Goal: Obtain resource: Obtain resource

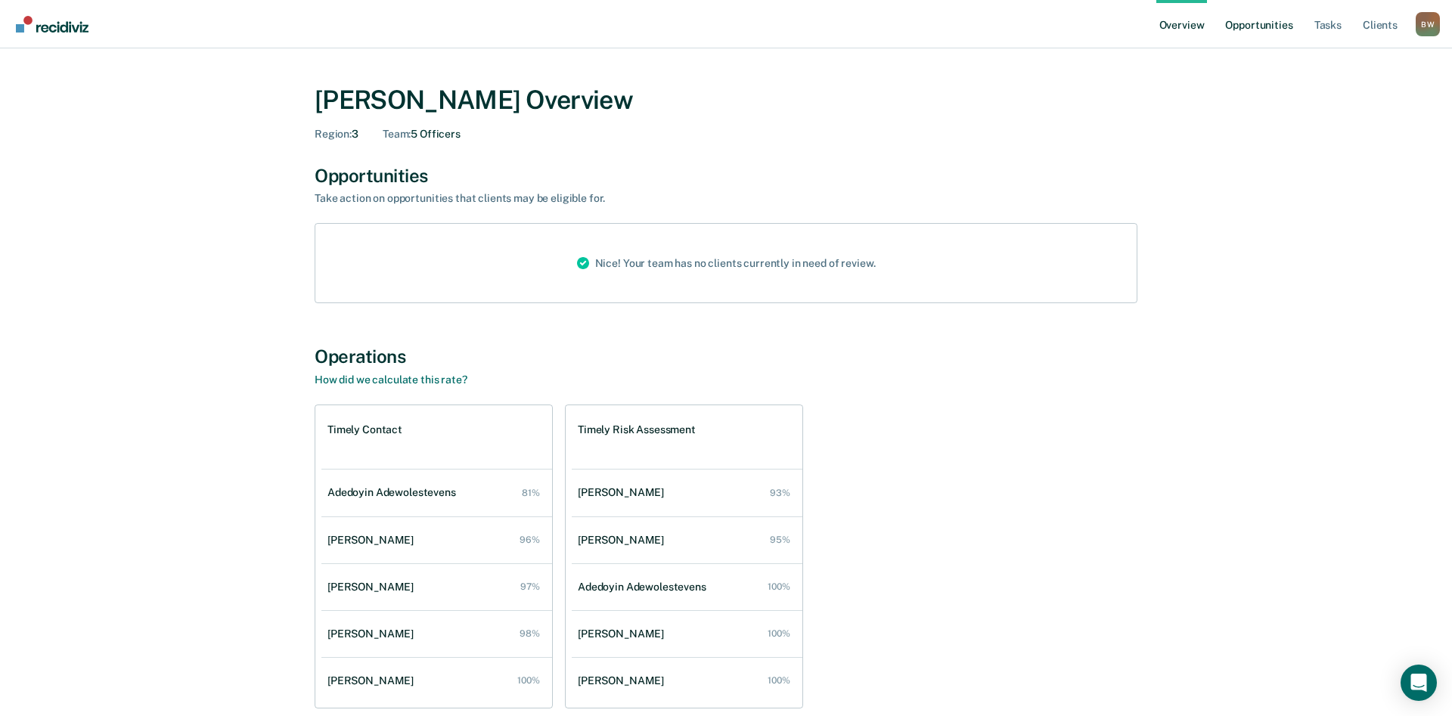
click at [1245, 28] on link "Opportunities" at bounding box center [1258, 24] width 73 height 48
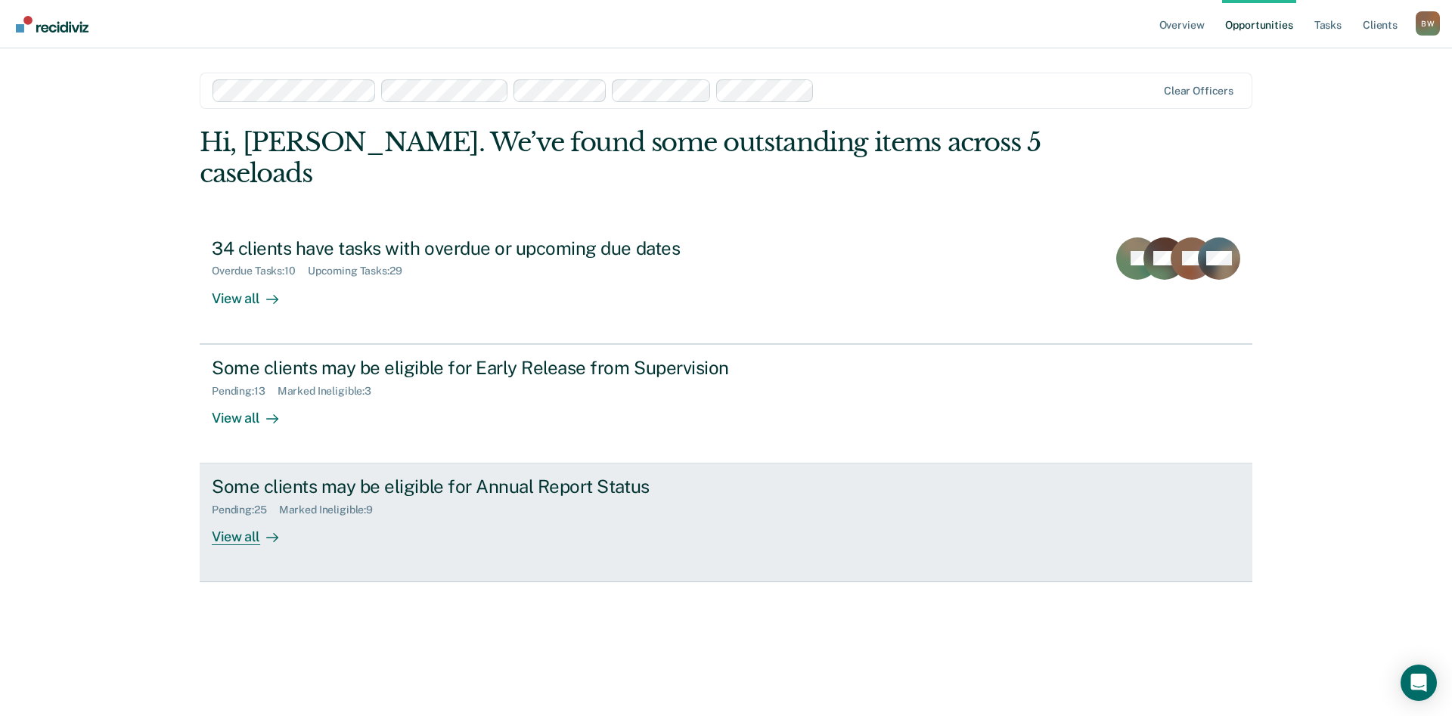
click at [296, 476] on div "Some clients may be eligible for Annual Report Status" at bounding box center [477, 487] width 531 height 22
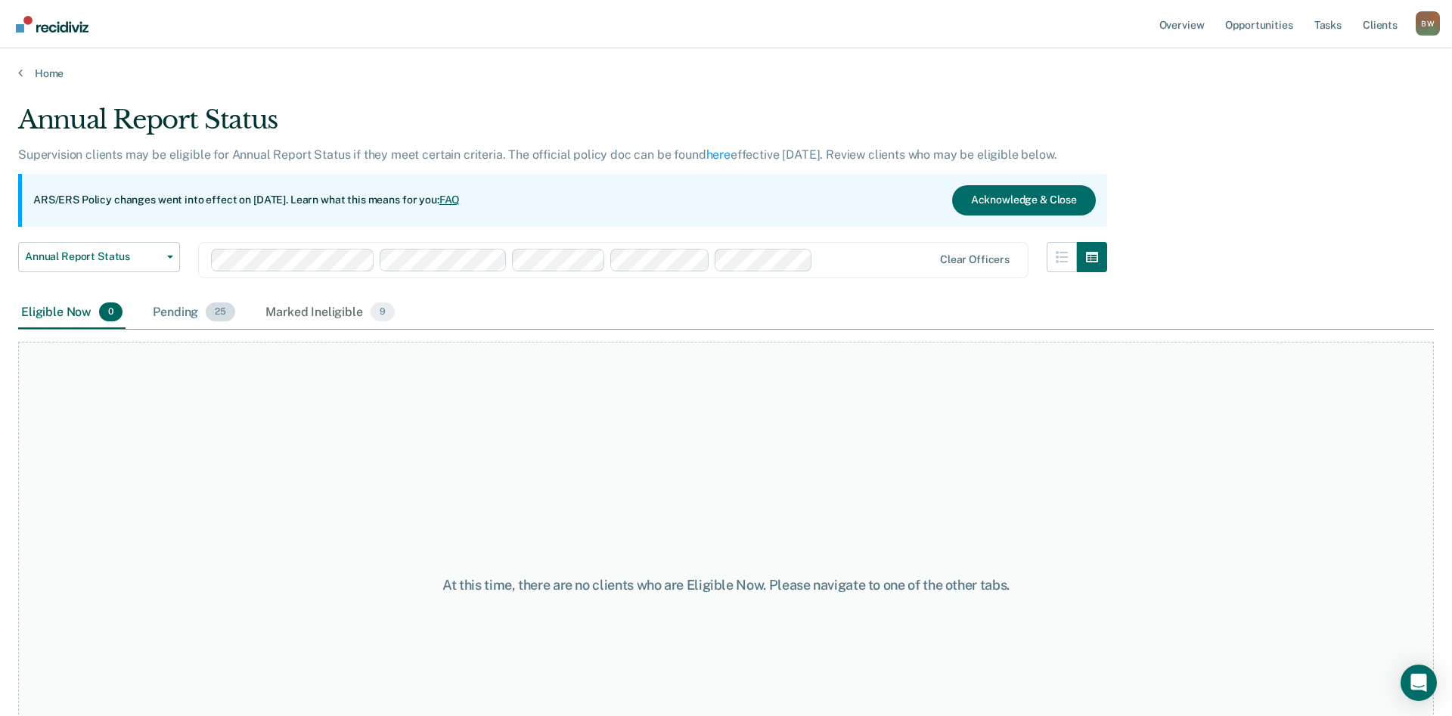
click at [188, 315] on div "Pending 25" at bounding box center [194, 312] width 88 height 33
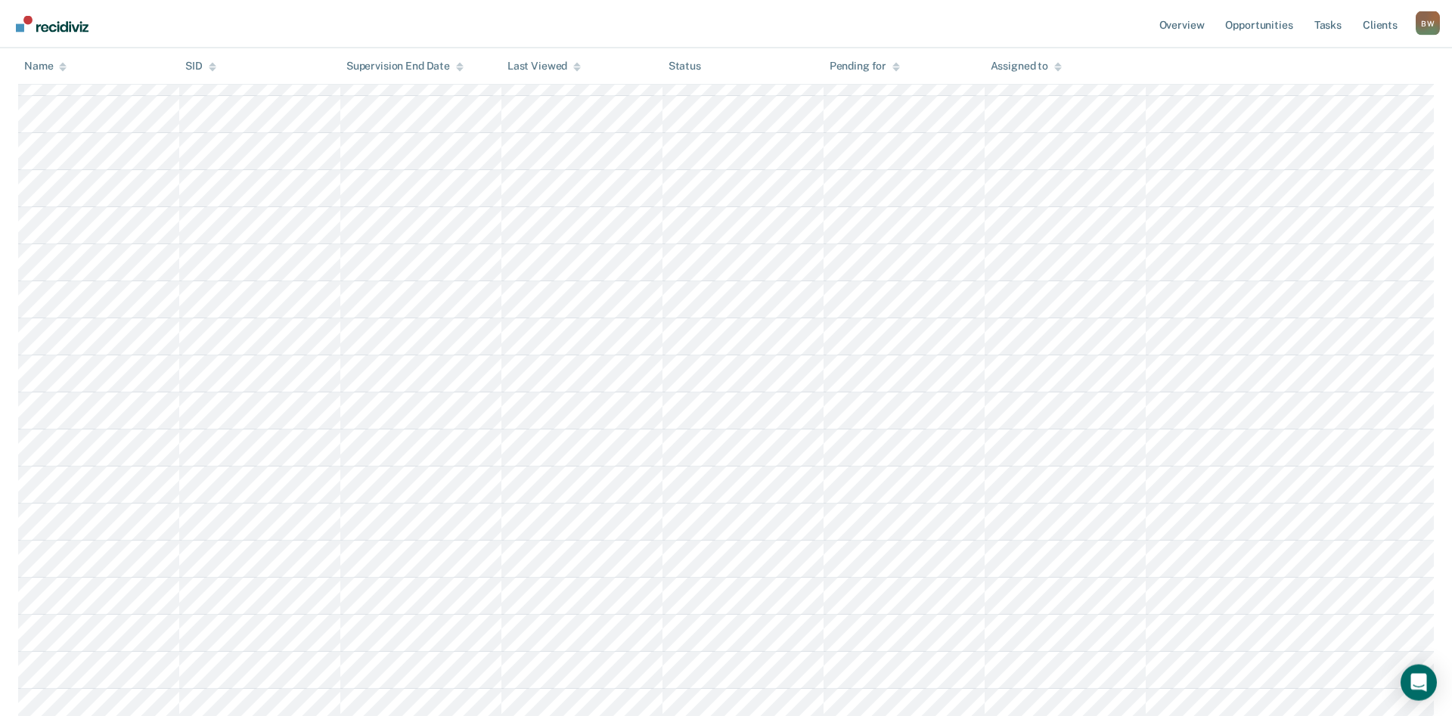
scroll to position [309, 0]
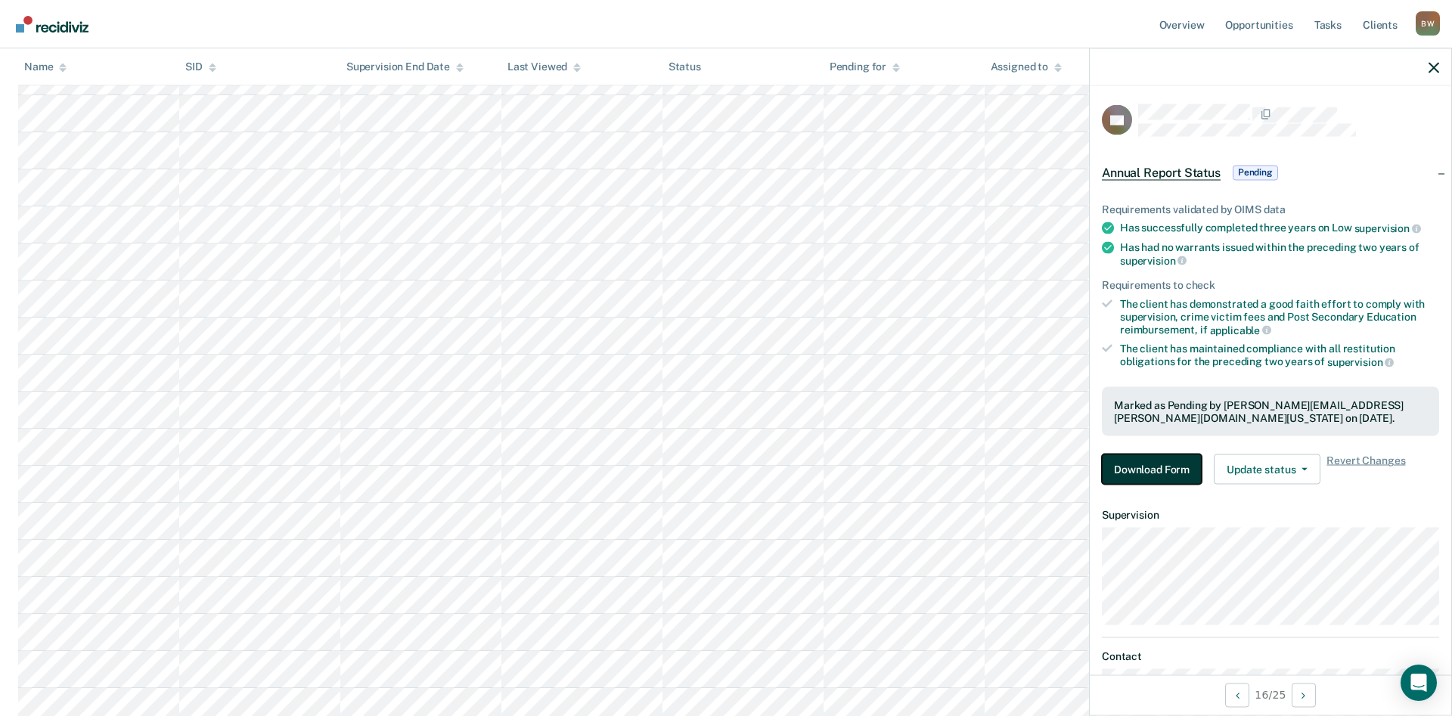
click at [1152, 477] on button "Download Form" at bounding box center [1152, 470] width 100 height 30
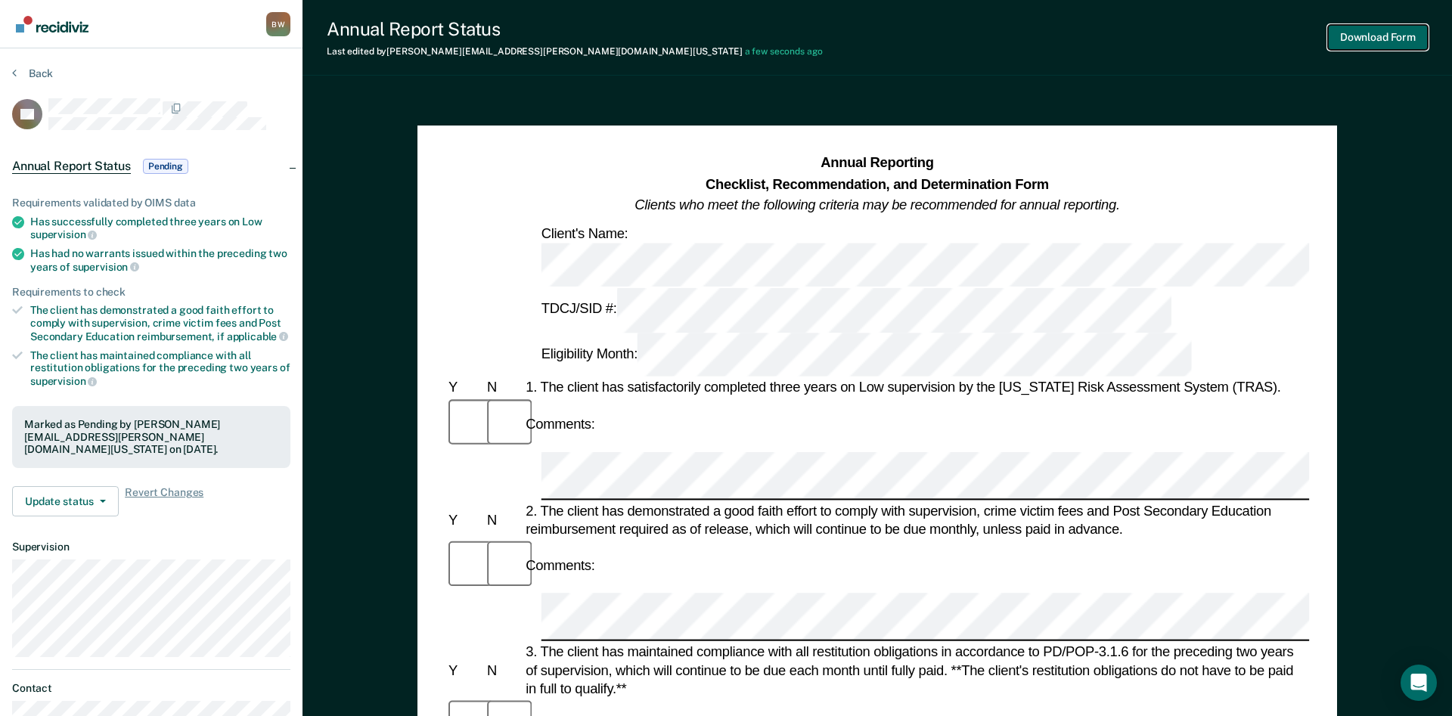
click at [1363, 29] on button "Download Form" at bounding box center [1378, 37] width 100 height 25
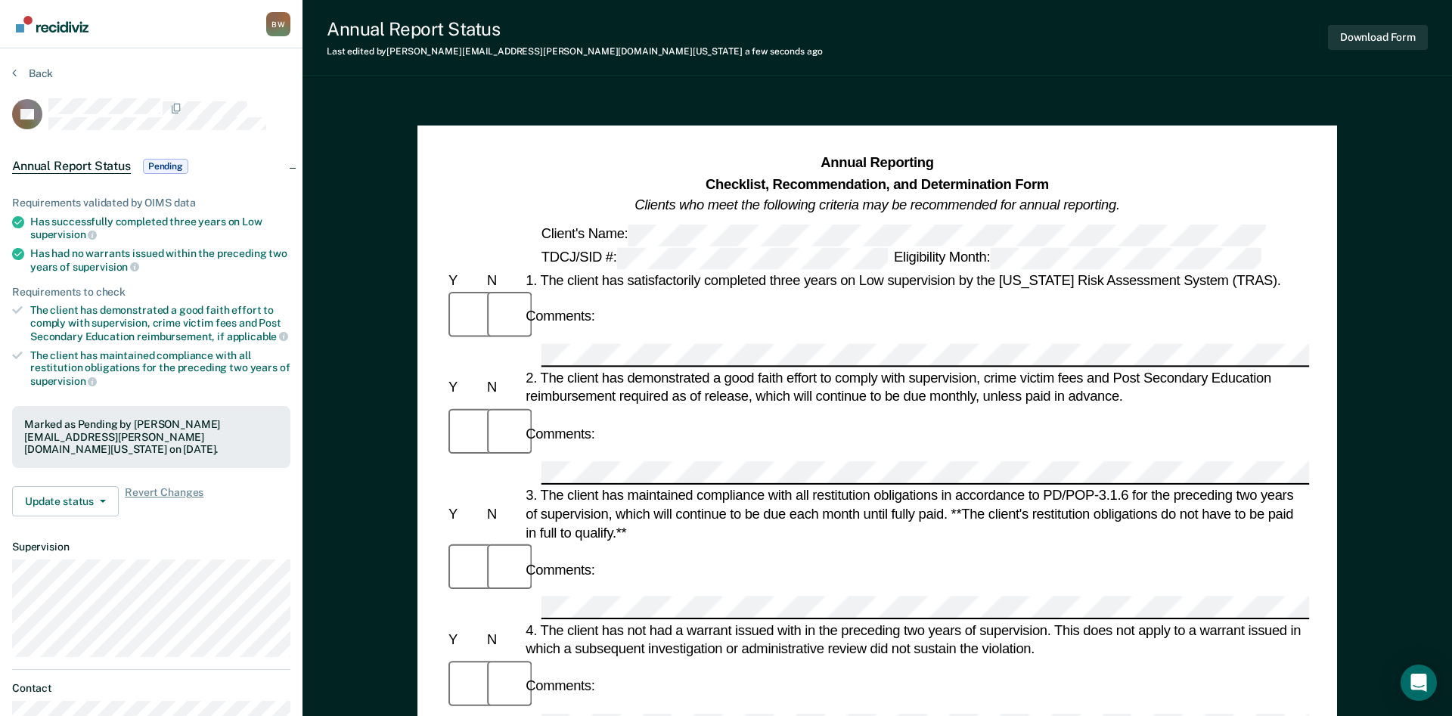
scroll to position [112, 0]
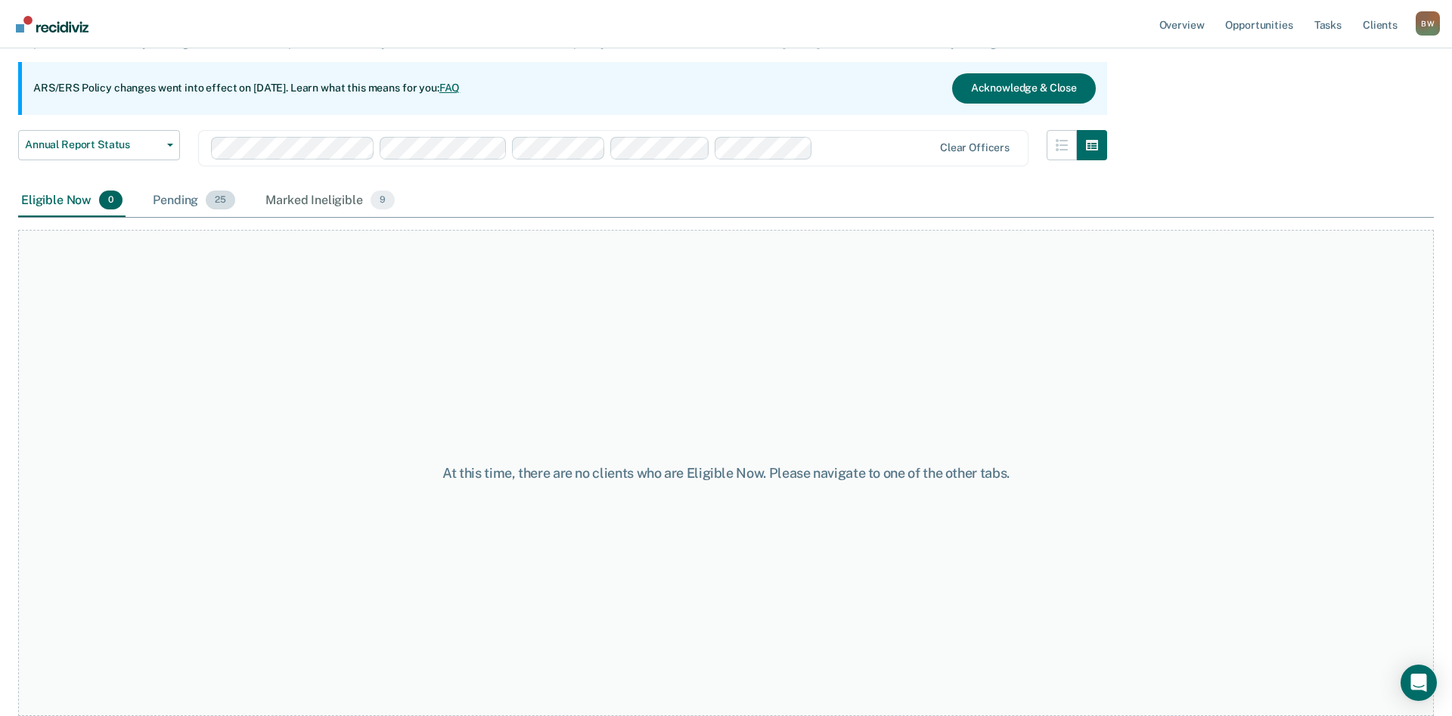
click at [181, 203] on div "Pending 25" at bounding box center [194, 201] width 88 height 33
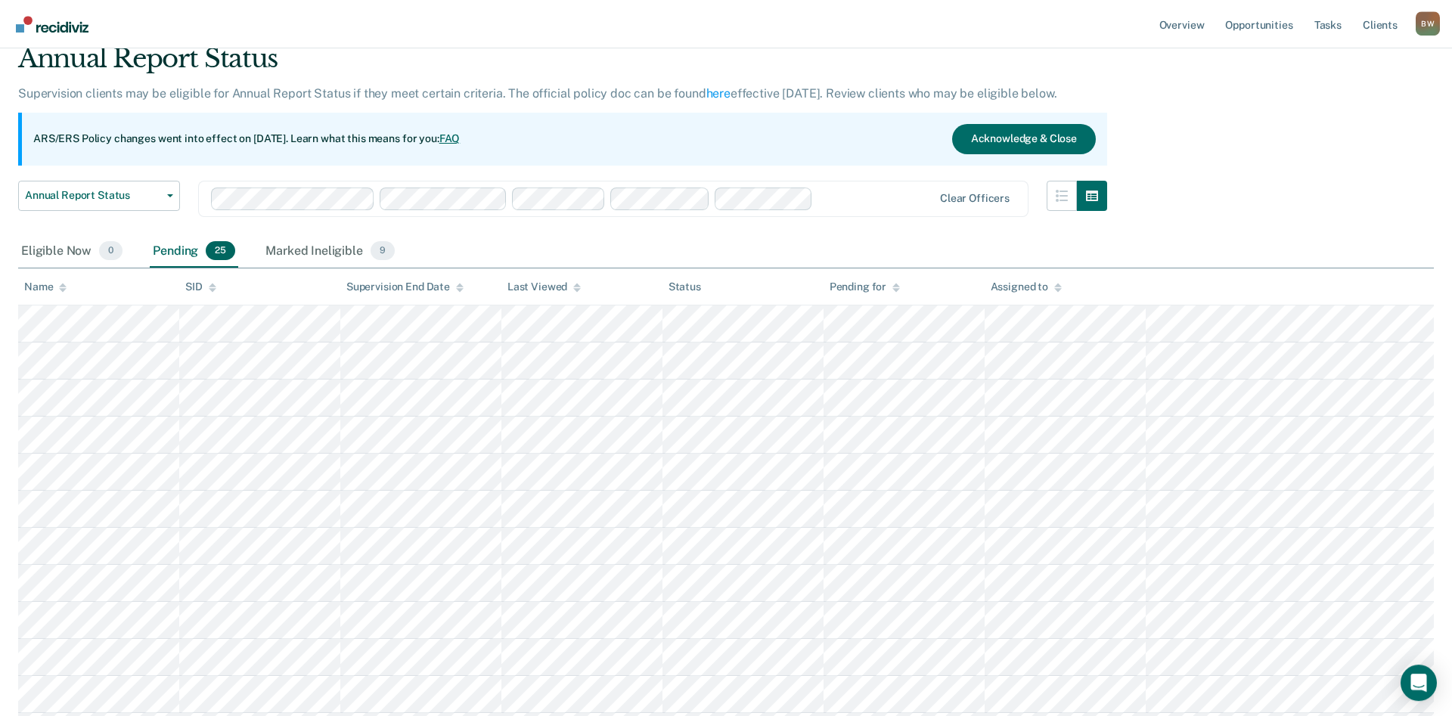
scroll to position [35, 0]
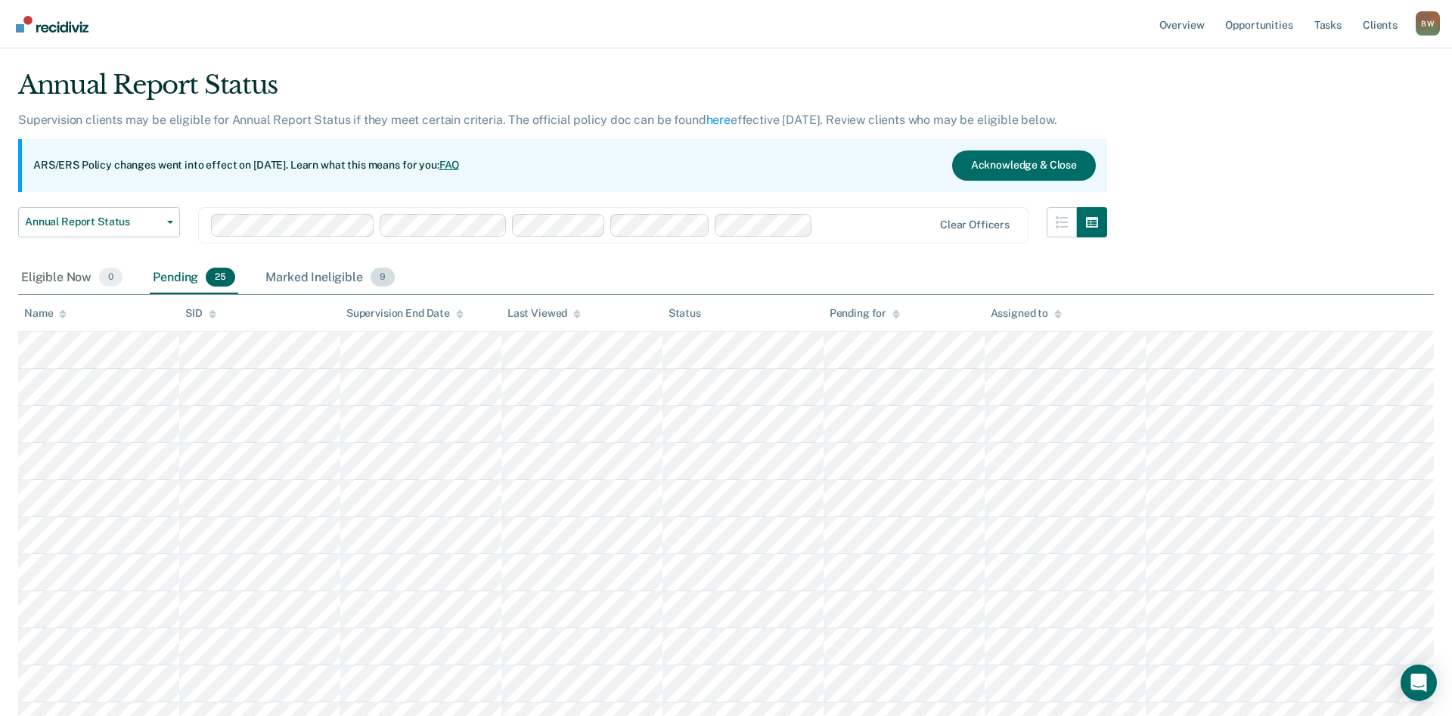
click at [301, 277] on div "Marked Ineligible 9" at bounding box center [329, 278] width 135 height 33
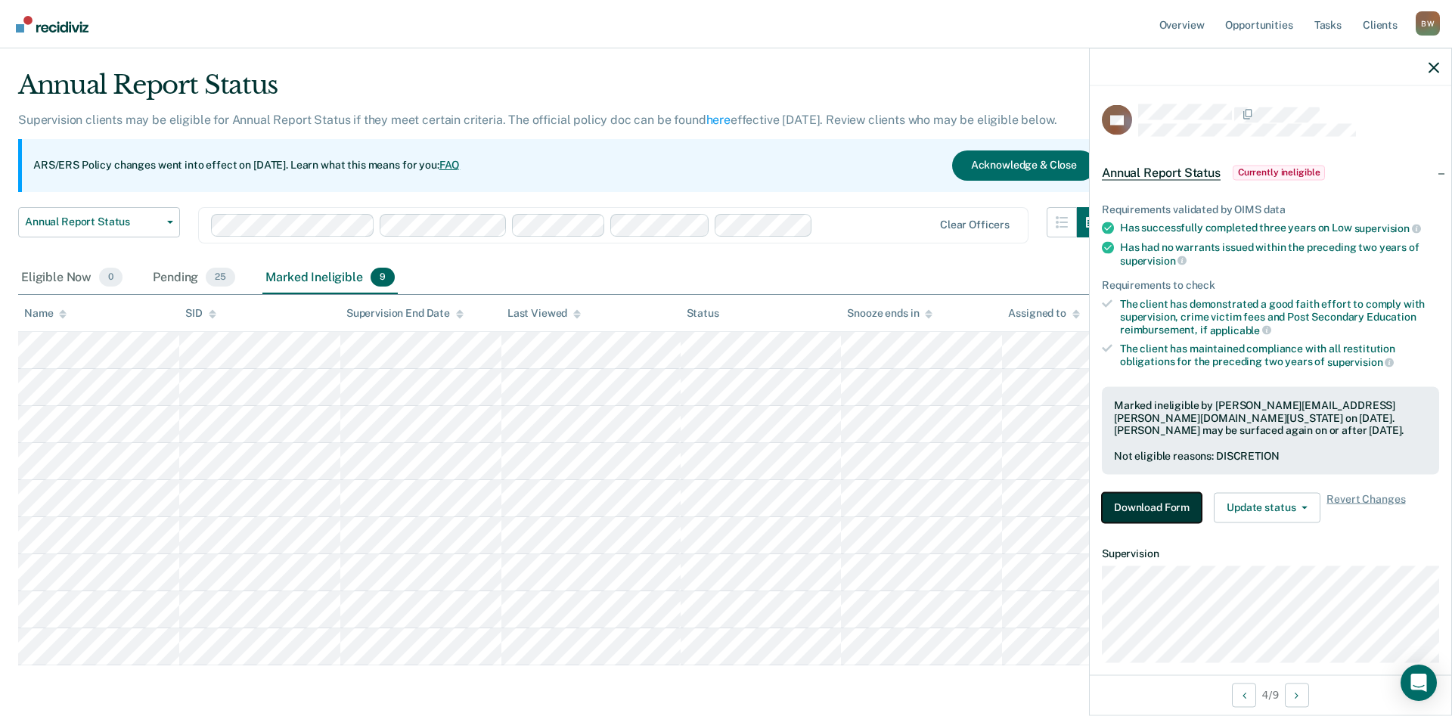
click at [1151, 507] on button "Download Form" at bounding box center [1152, 507] width 100 height 30
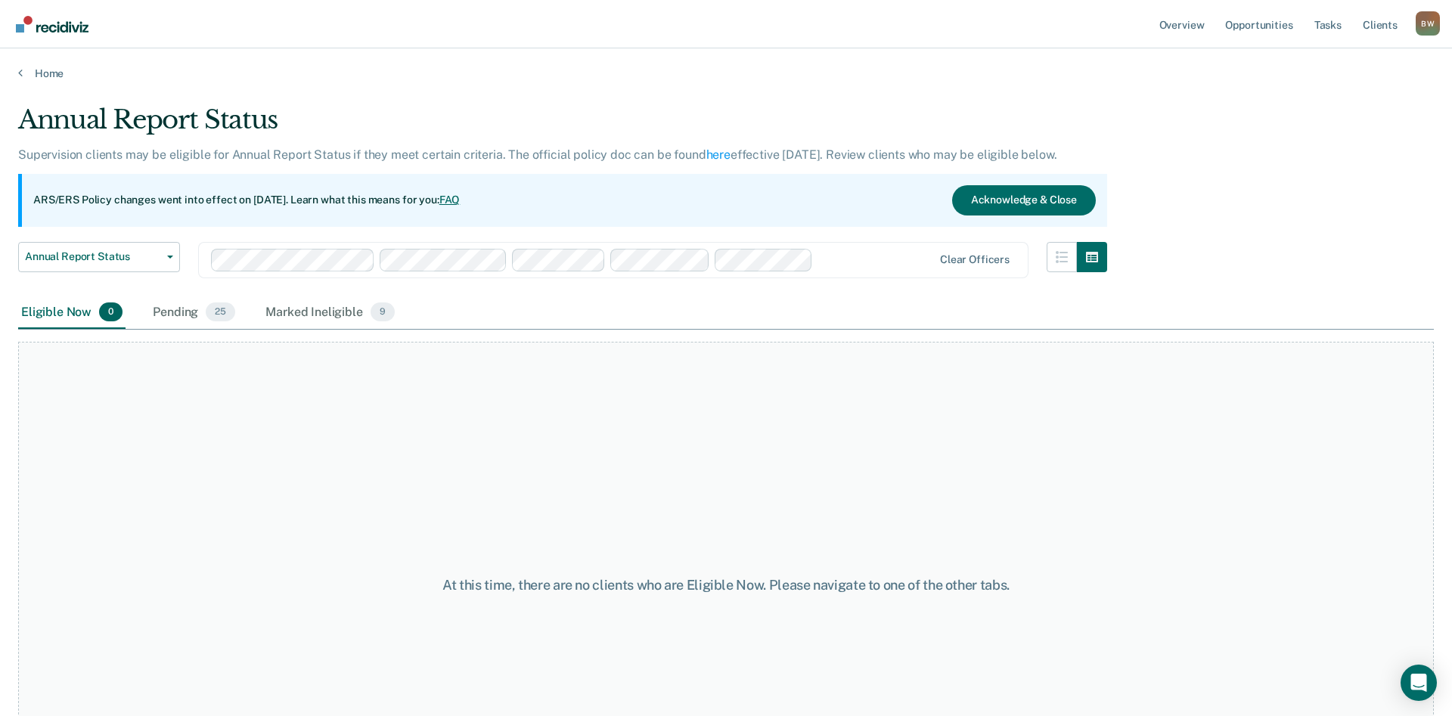
scroll to position [35, 0]
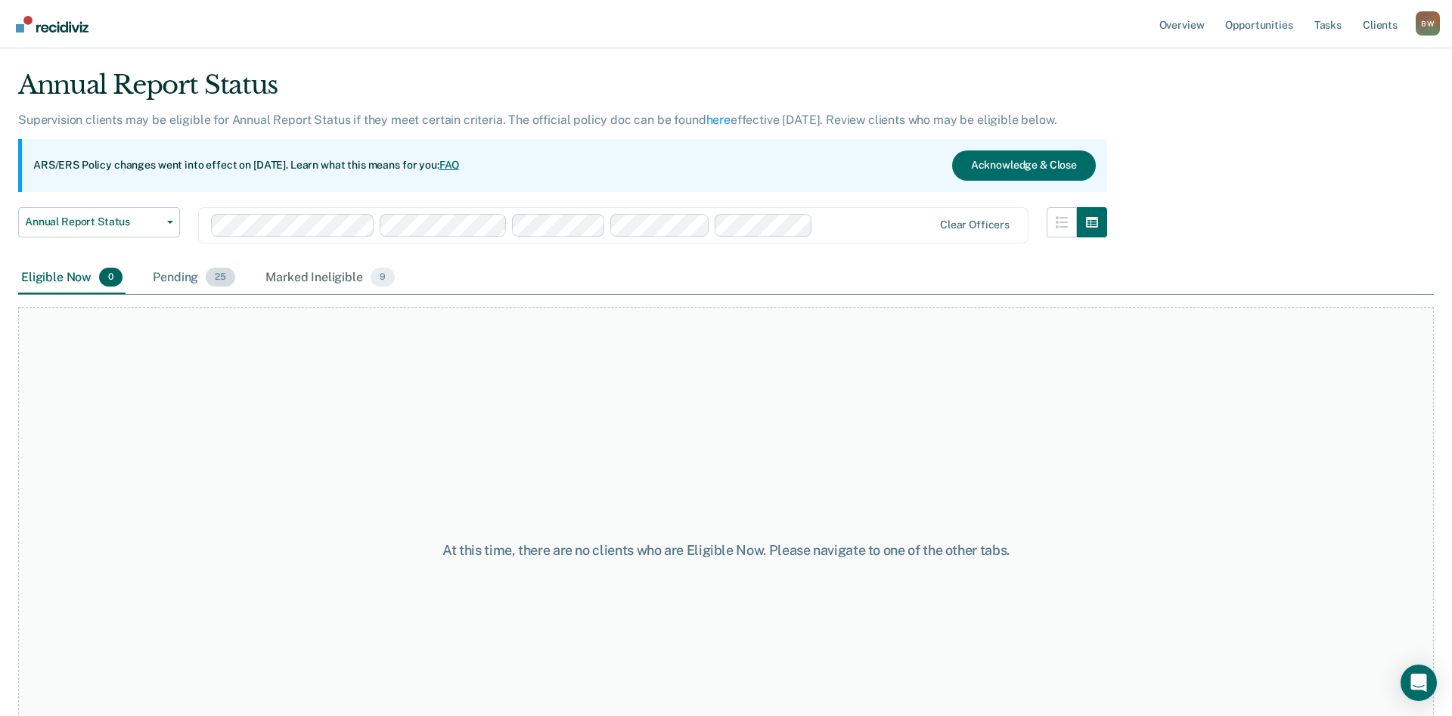
click at [184, 281] on div "Pending 25" at bounding box center [194, 278] width 88 height 33
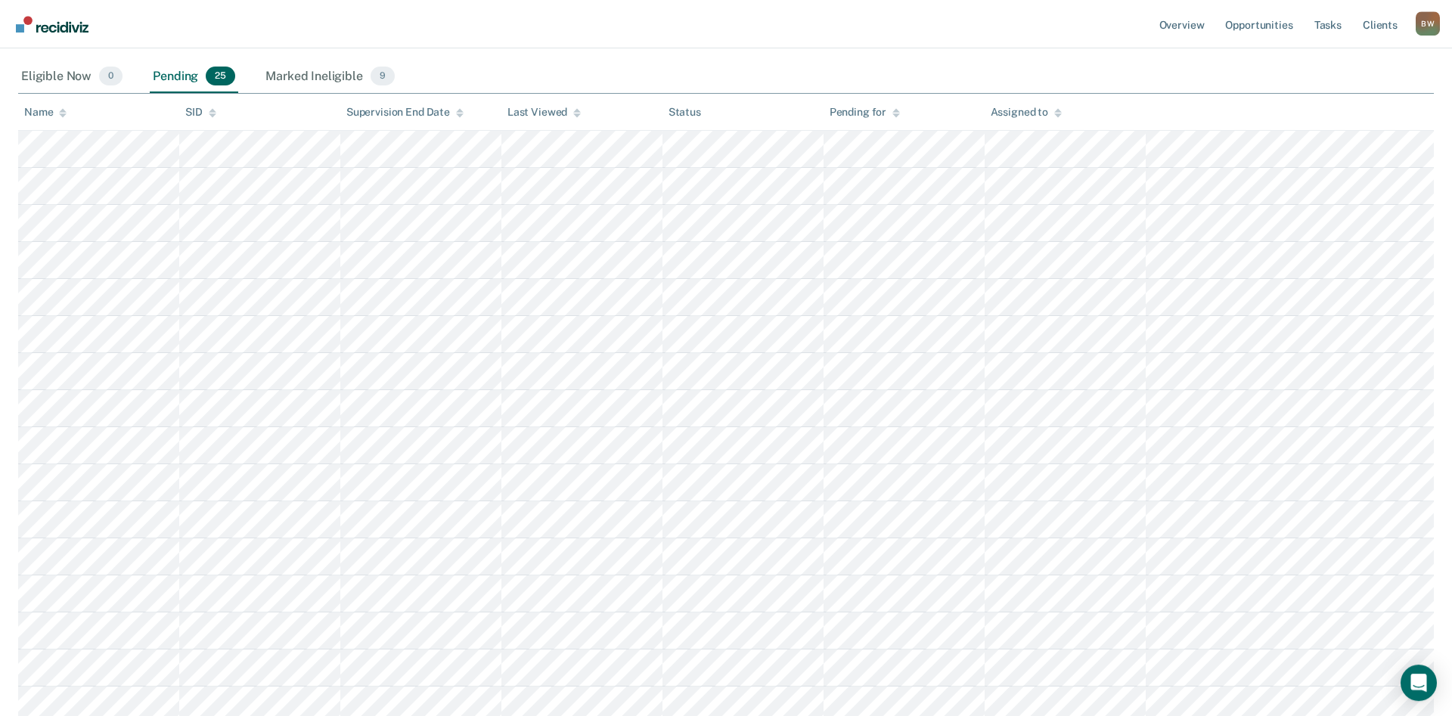
scroll to position [266, 0]
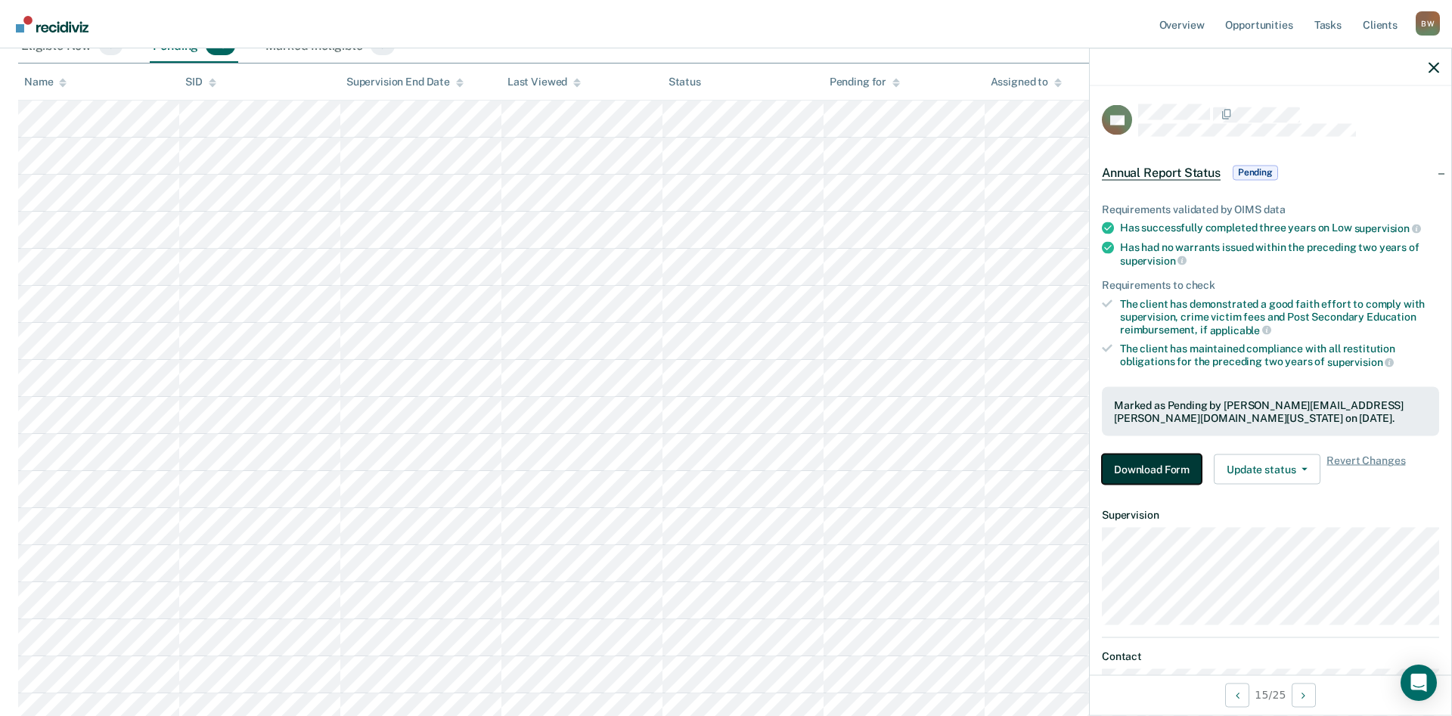
click at [1166, 469] on button "Download Form" at bounding box center [1152, 470] width 100 height 30
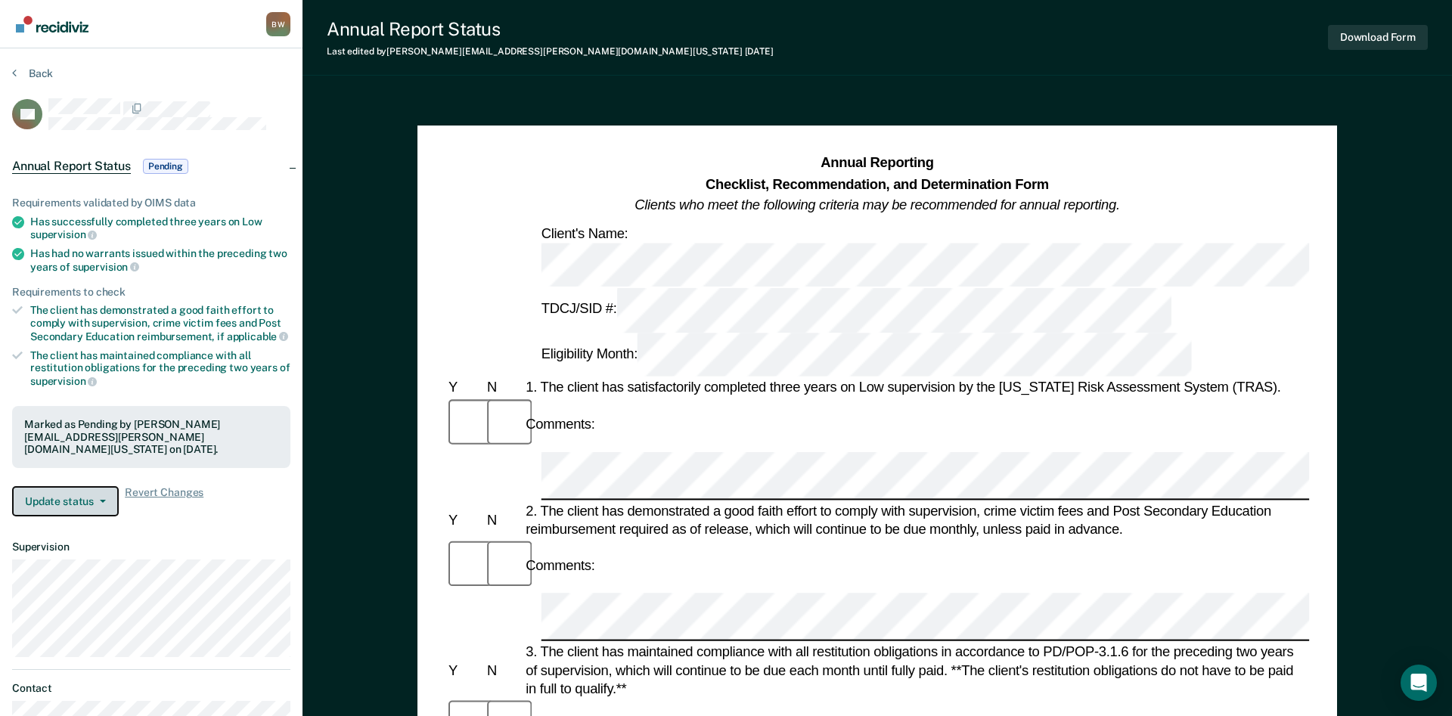
click at [100, 489] on button "Update status" at bounding box center [65, 501] width 107 height 30
click at [99, 491] on button "Update status" at bounding box center [65, 501] width 107 height 30
click at [224, 506] on div "Requirements validated by OIMS data Has successfully completed three years on L…" at bounding box center [151, 350] width 303 height 356
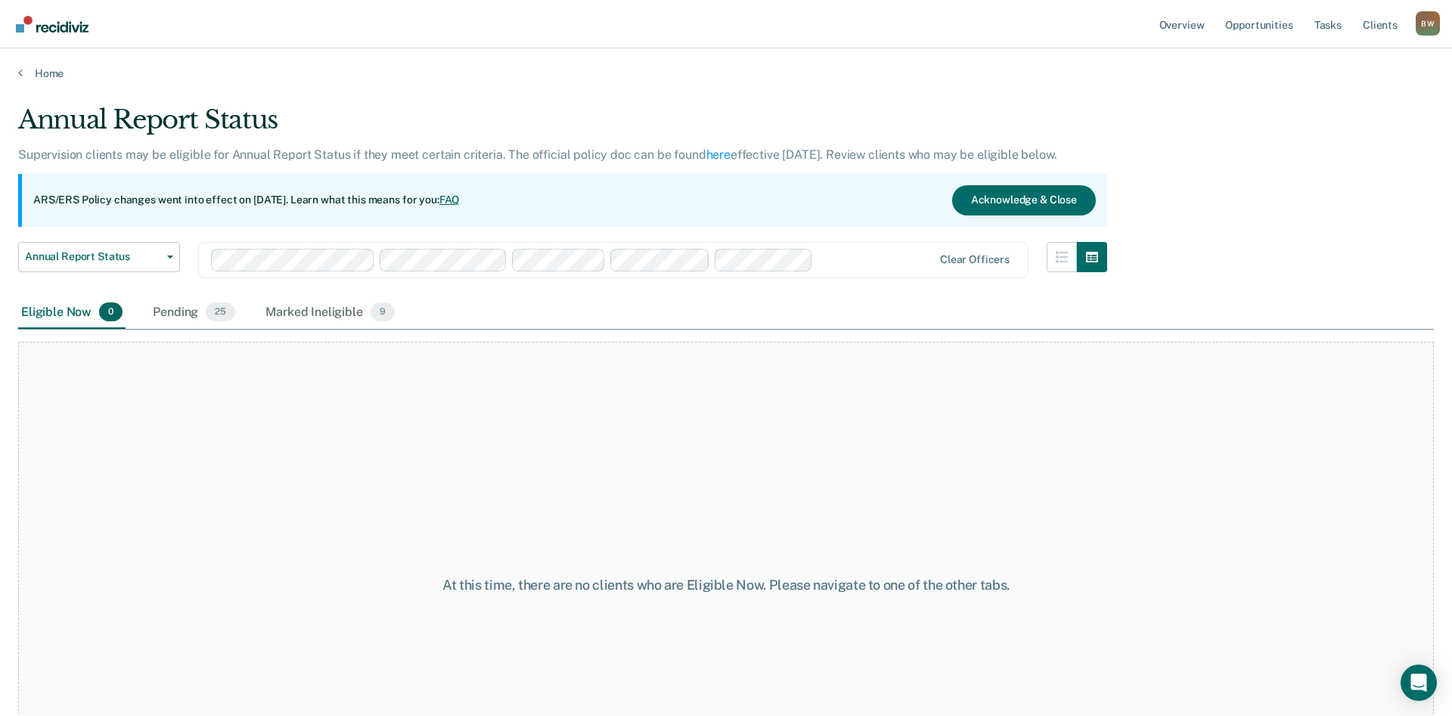
scroll to position [112, 0]
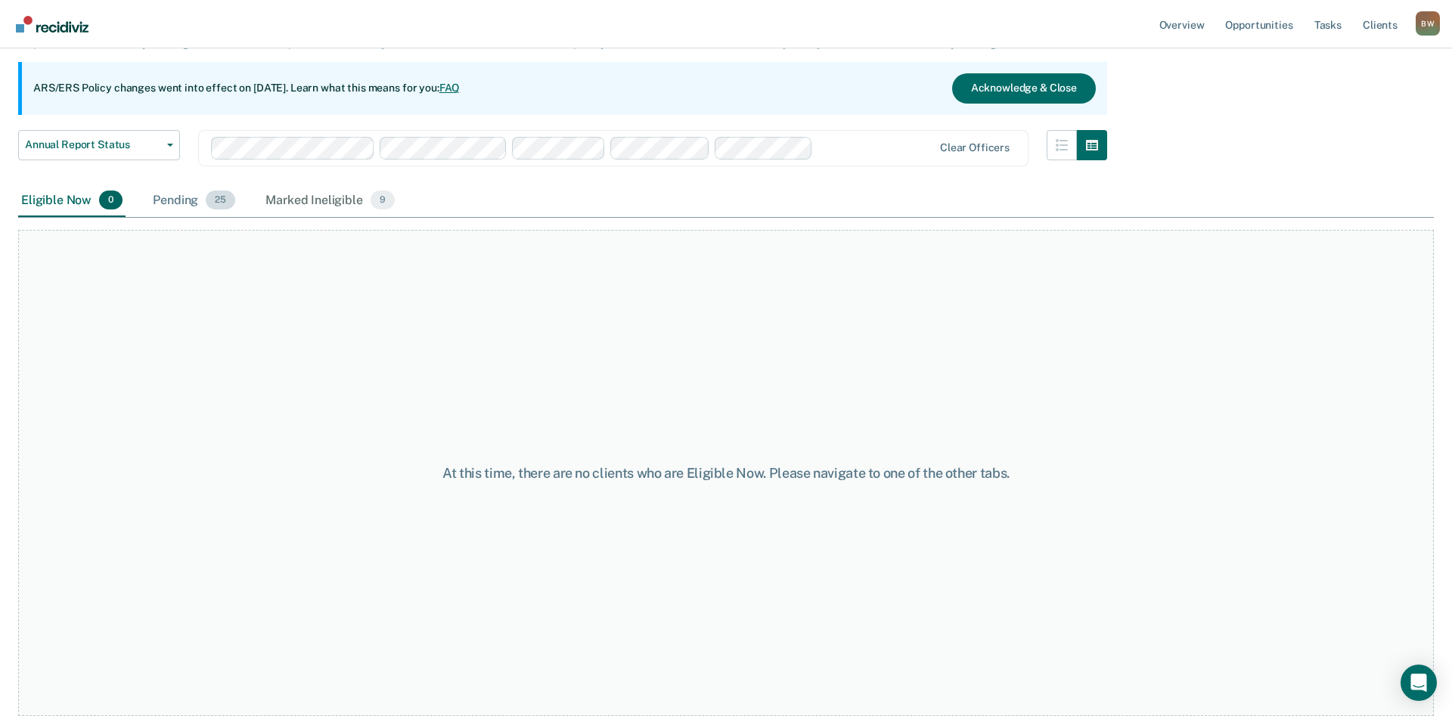
click at [182, 201] on div "Pending 25" at bounding box center [194, 201] width 88 height 33
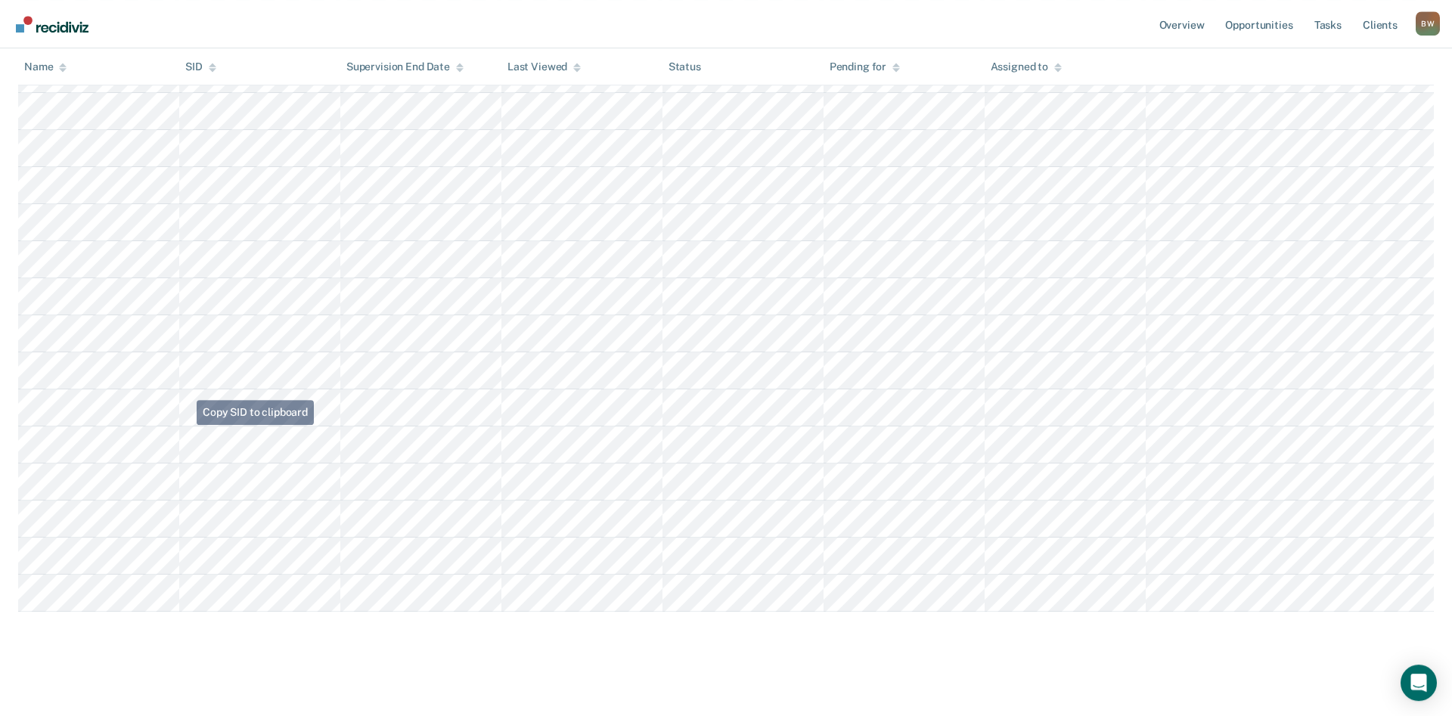
scroll to position [686, 0]
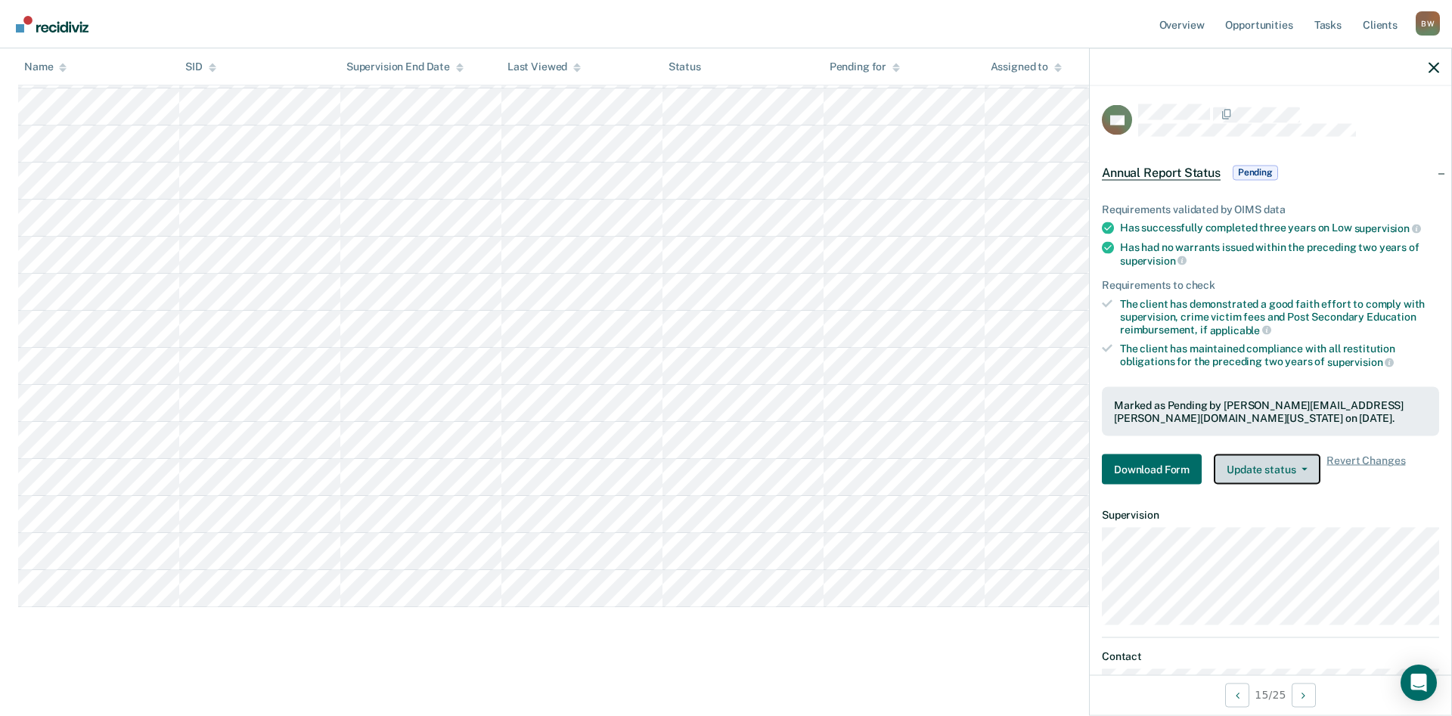
click at [1290, 474] on button "Update status" at bounding box center [1267, 470] width 107 height 30
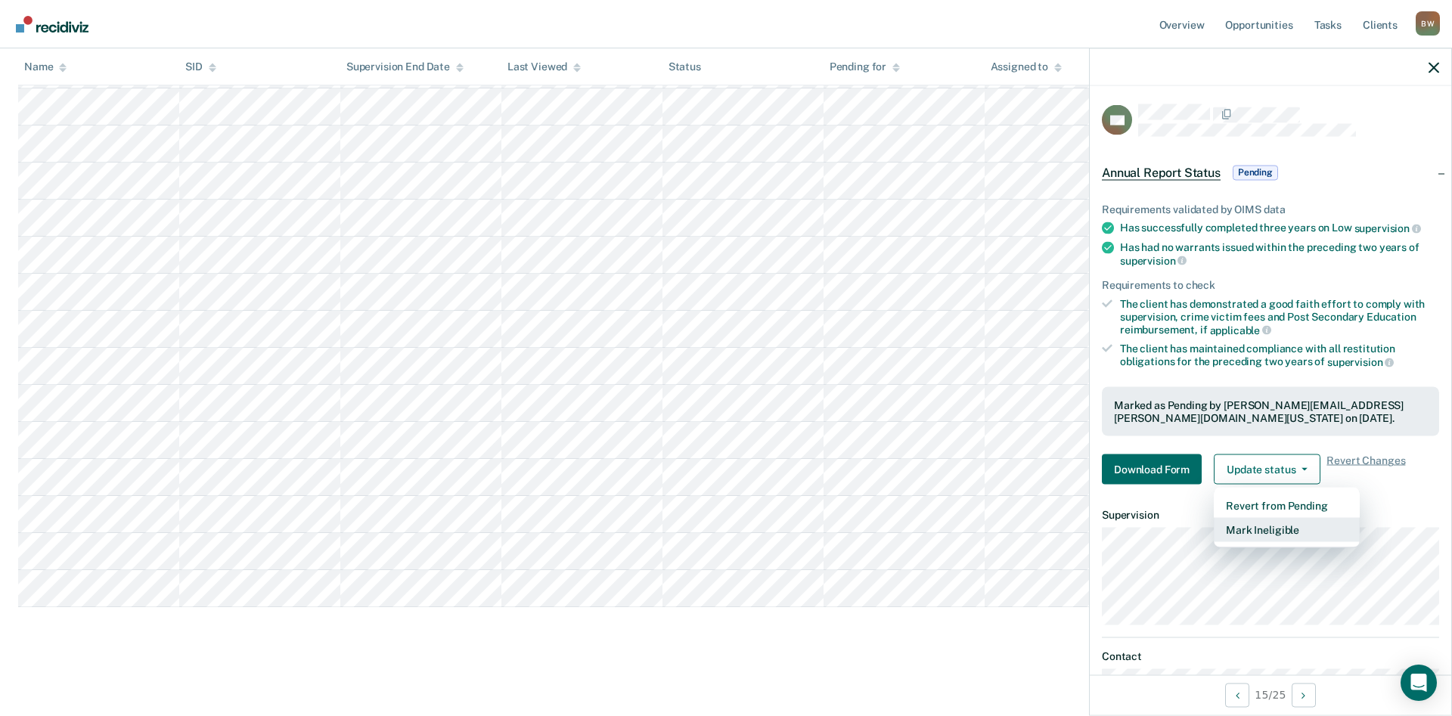
click at [1265, 533] on button "Mark Ineligible" at bounding box center [1287, 530] width 146 height 24
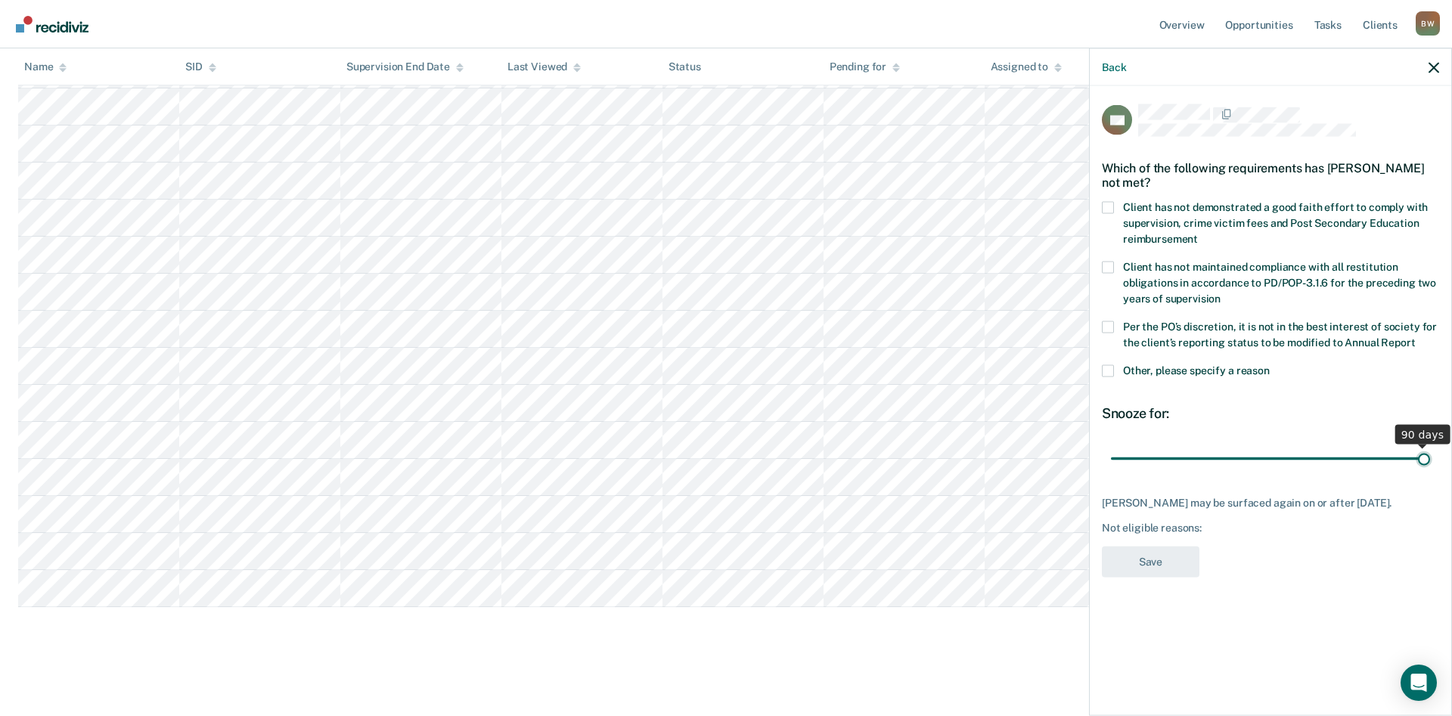
drag, startPoint x: 1214, startPoint y: 461, endPoint x: 1497, endPoint y: 459, distance: 282.9
type input "90"
click at [1430, 459] on input "range" at bounding box center [1270, 459] width 319 height 26
click at [1108, 205] on span at bounding box center [1108, 207] width 12 height 12
click at [1198, 233] on input "Client has not demonstrated a good faith effort to comply with supervision, cri…" at bounding box center [1198, 233] width 0 height 0
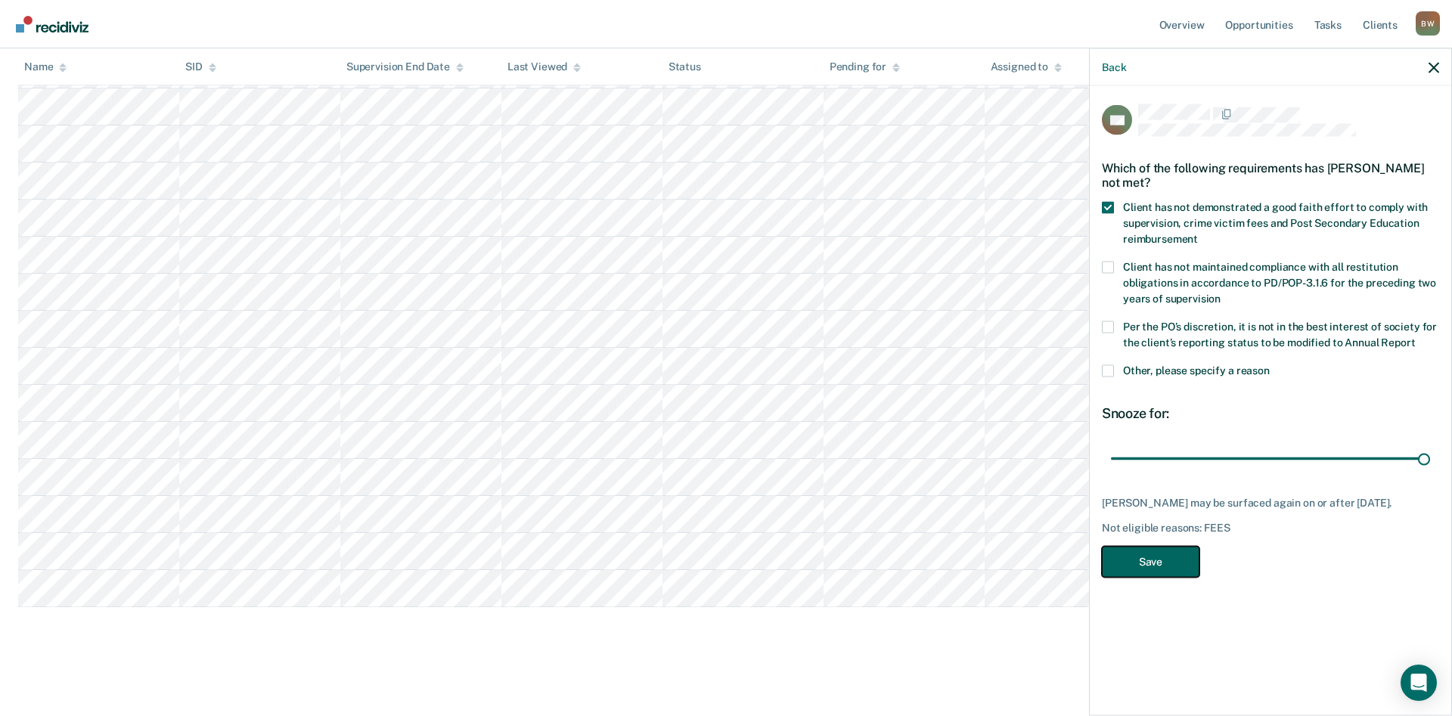
click at [1137, 563] on button "Save" at bounding box center [1151, 561] width 98 height 31
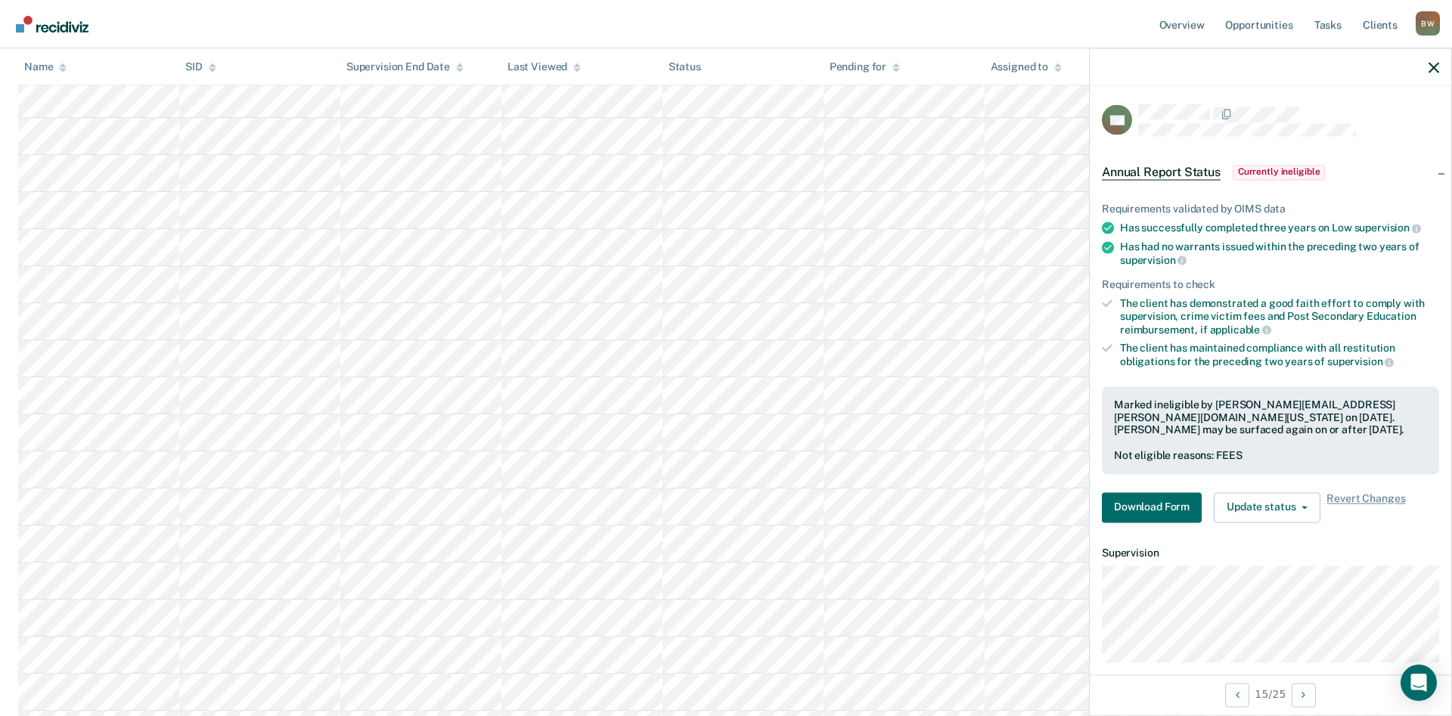
scroll to position [263, 0]
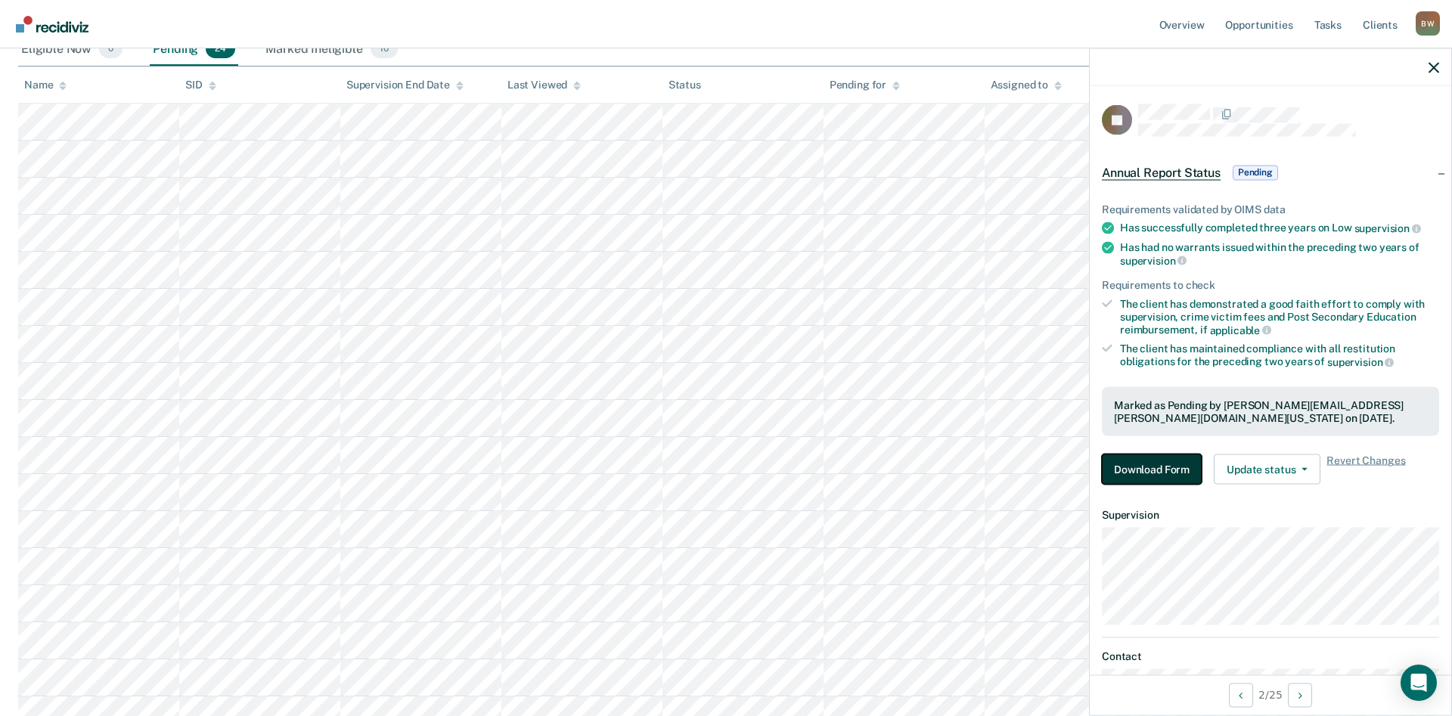
click at [1165, 473] on button "Download Form" at bounding box center [1152, 470] width 100 height 30
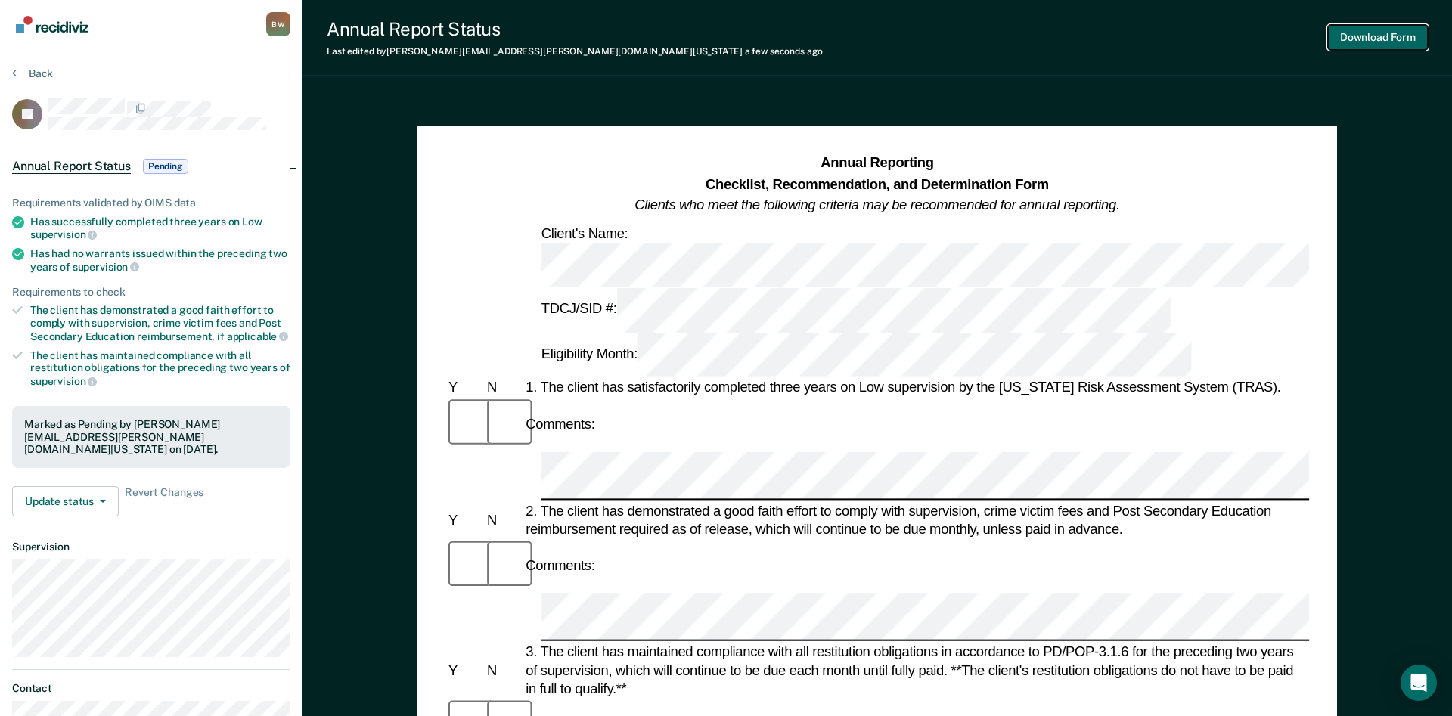
click at [1352, 39] on button "Download Form" at bounding box center [1378, 37] width 100 height 25
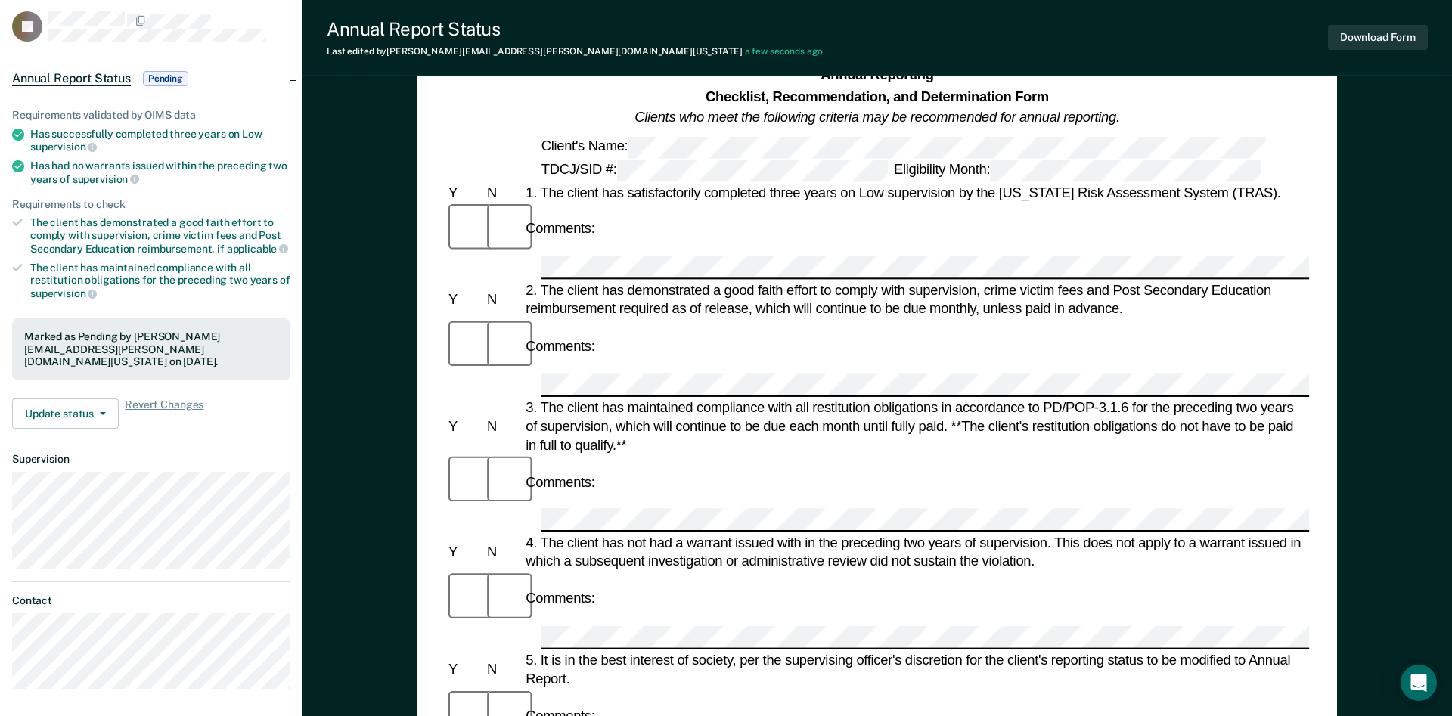
scroll to position [77, 0]
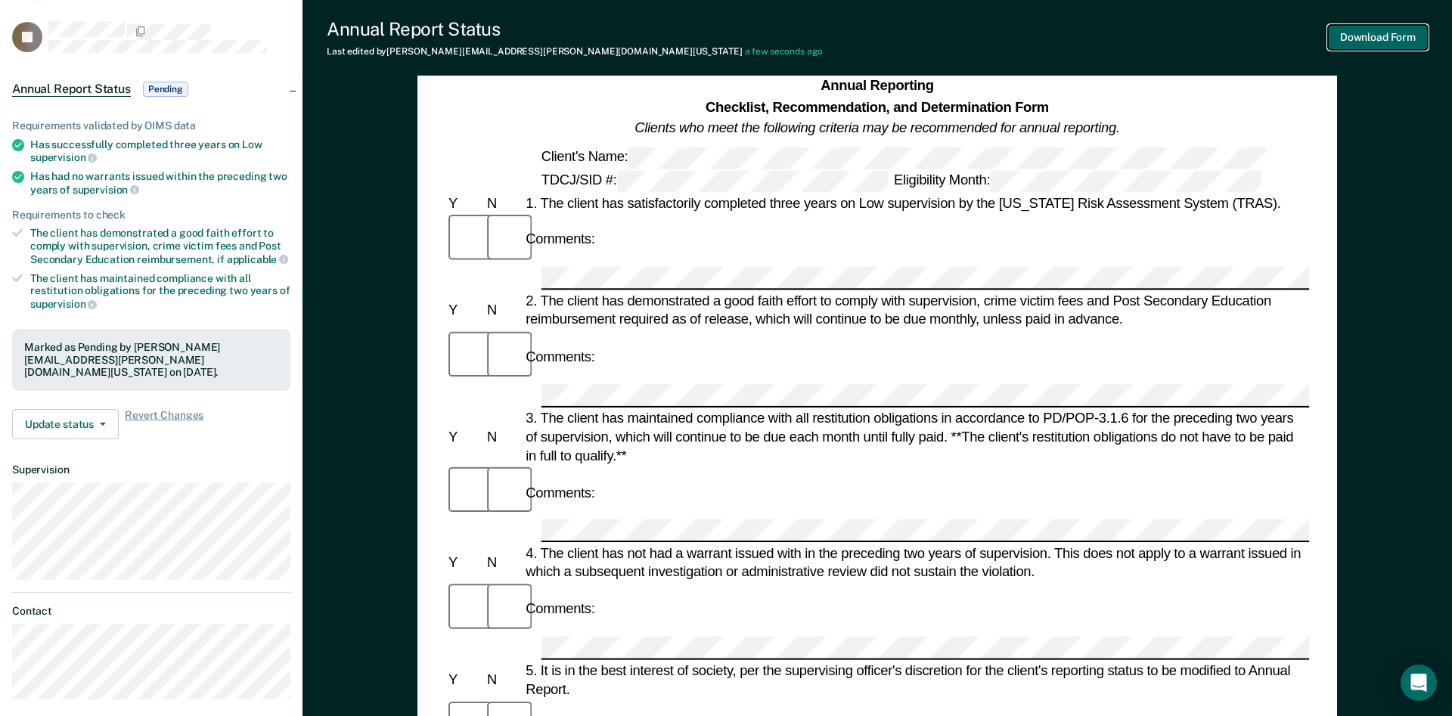
click at [1381, 33] on button "Download Form" at bounding box center [1378, 37] width 100 height 25
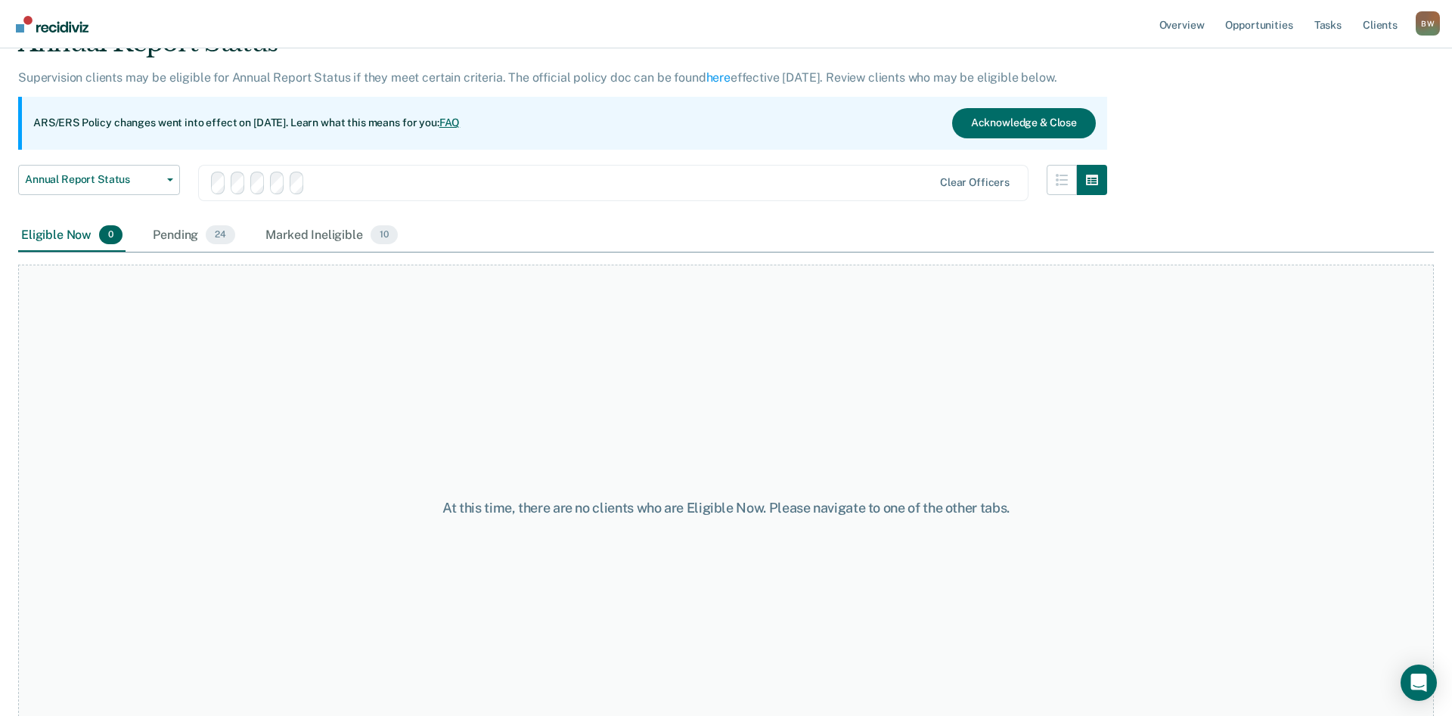
scroll to position [112, 0]
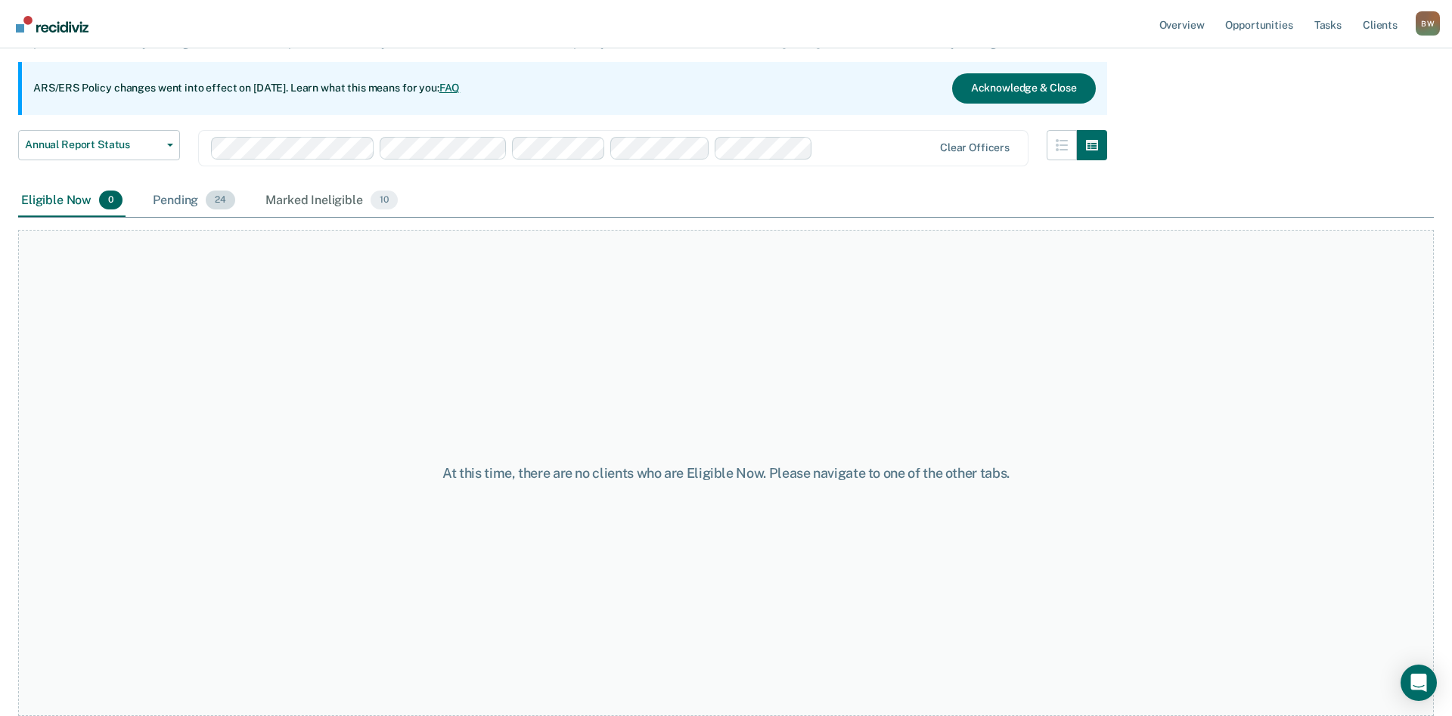
click at [196, 197] on div "Pending 24" at bounding box center [194, 201] width 88 height 33
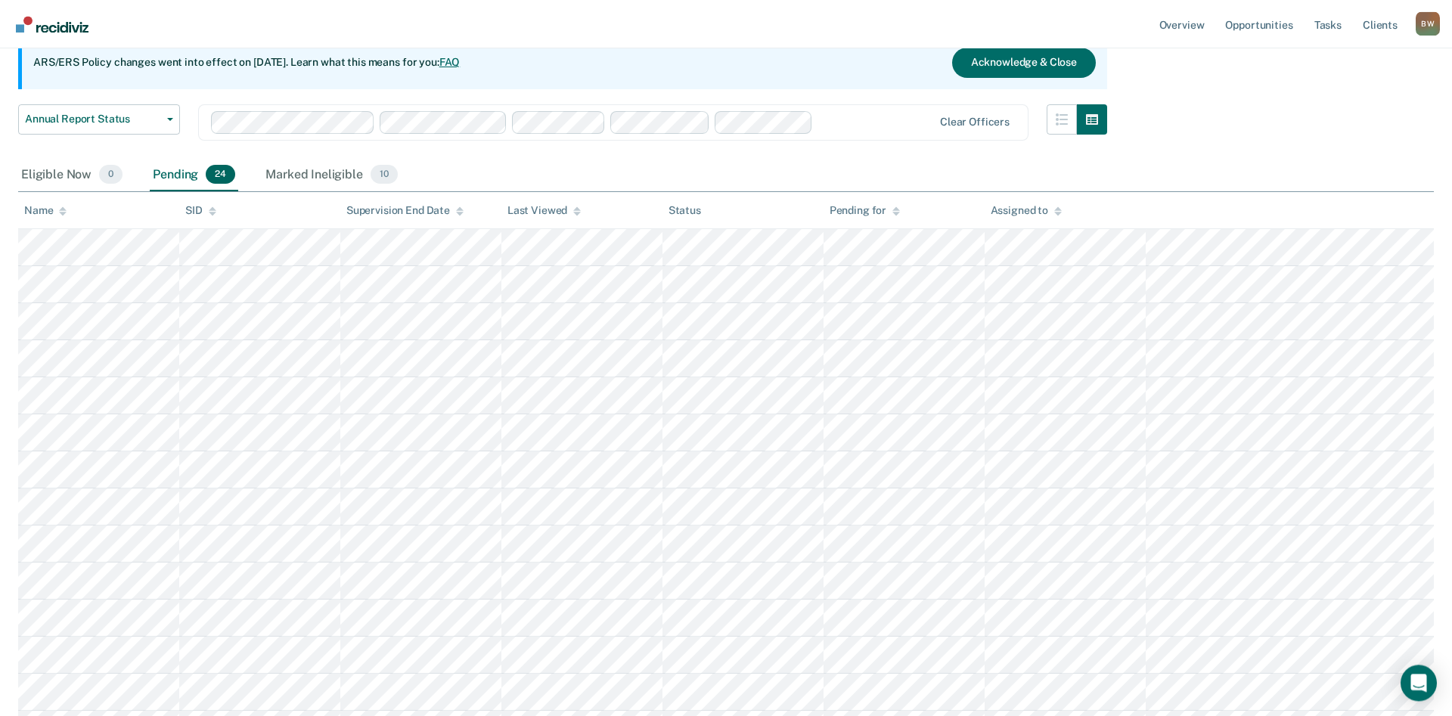
scroll to position [109, 0]
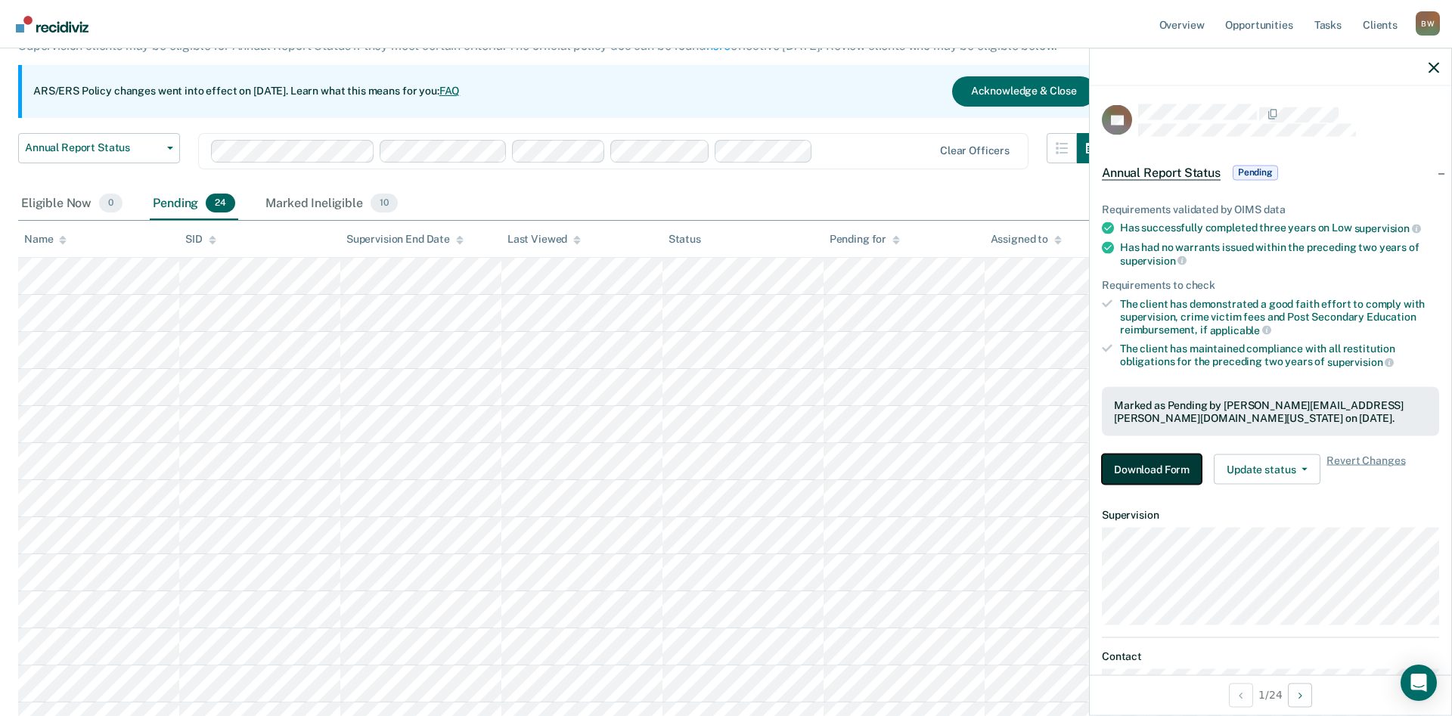
click at [1163, 468] on button "Download Form" at bounding box center [1152, 470] width 100 height 30
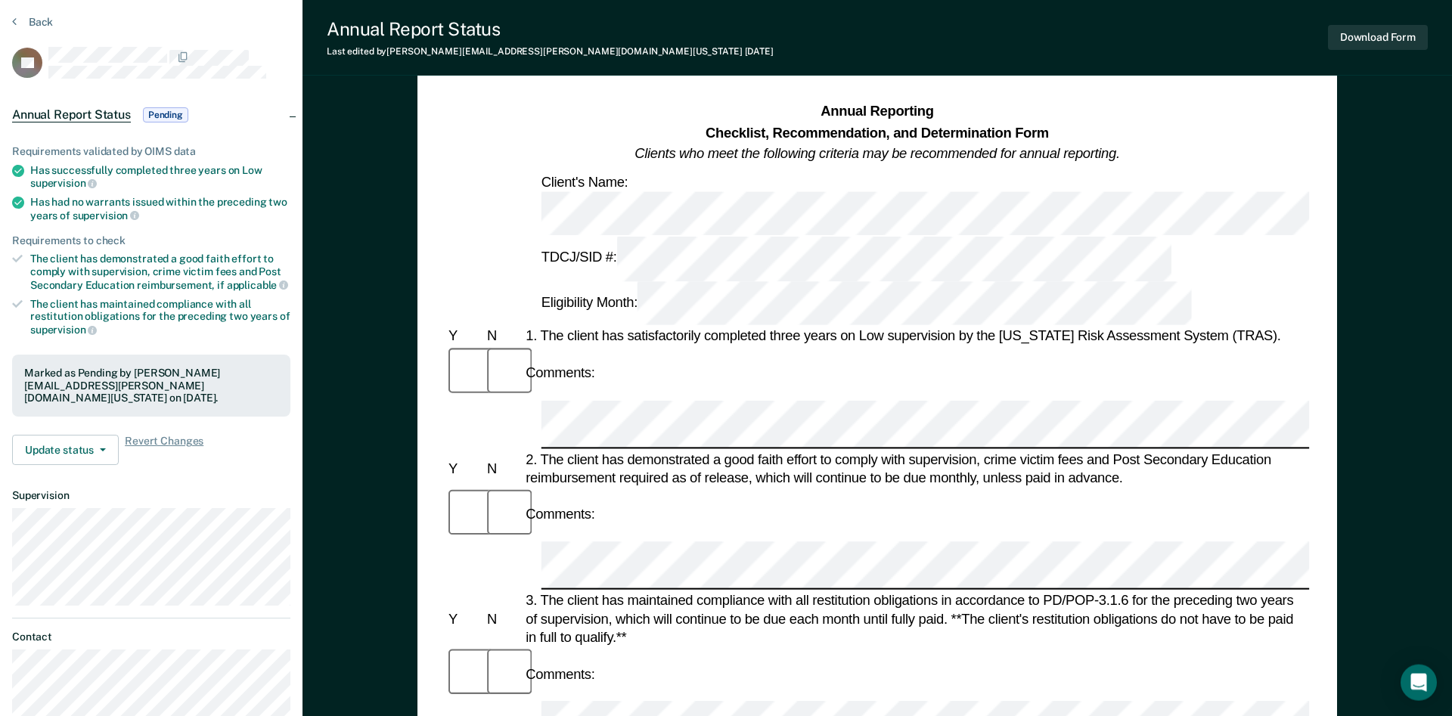
scroll to position [77, 0]
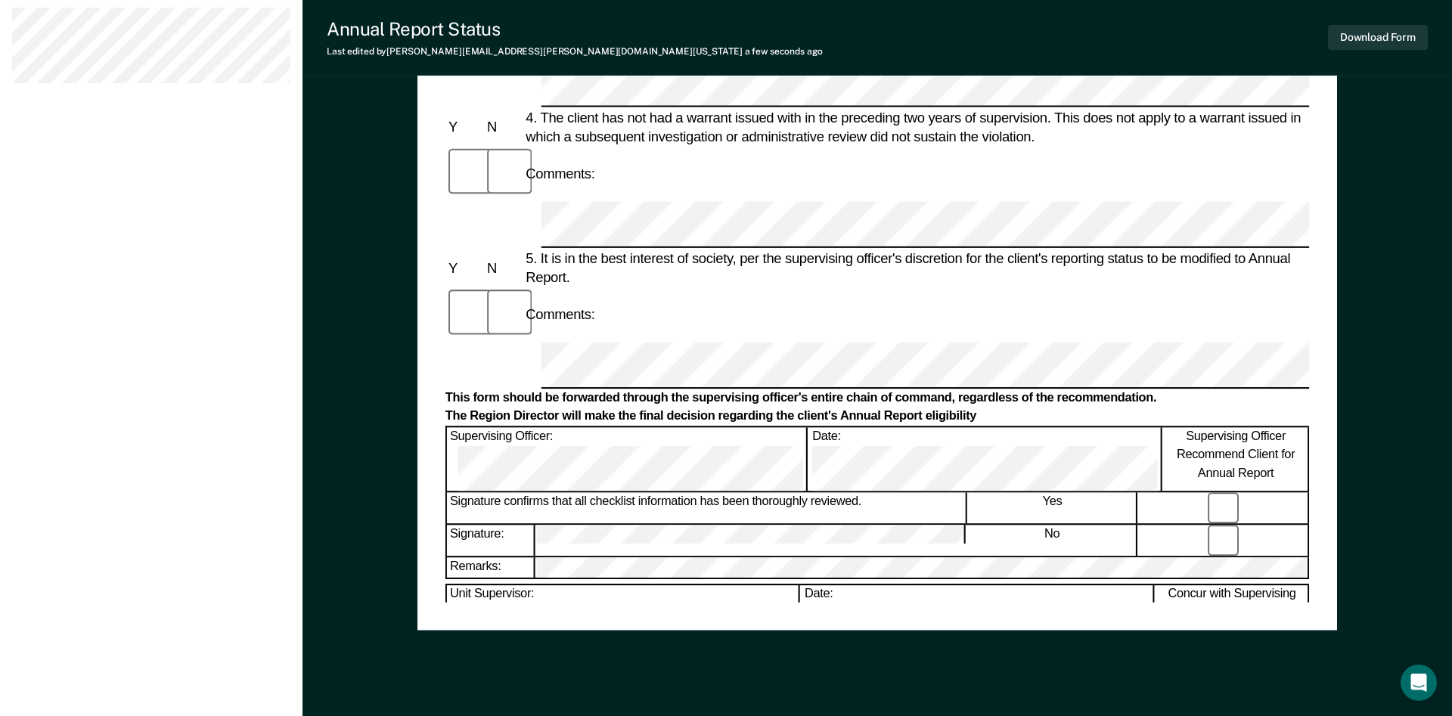
scroll to position [694, 0]
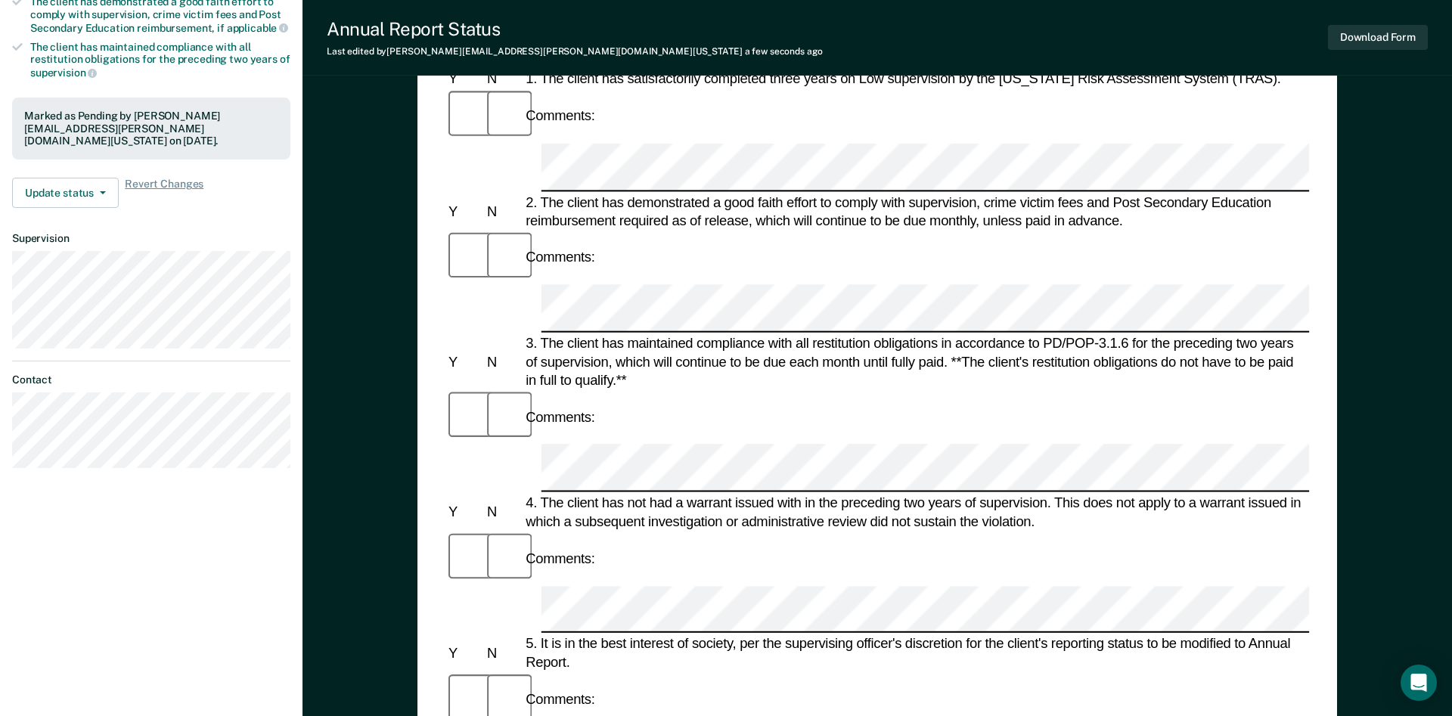
scroll to position [0, 0]
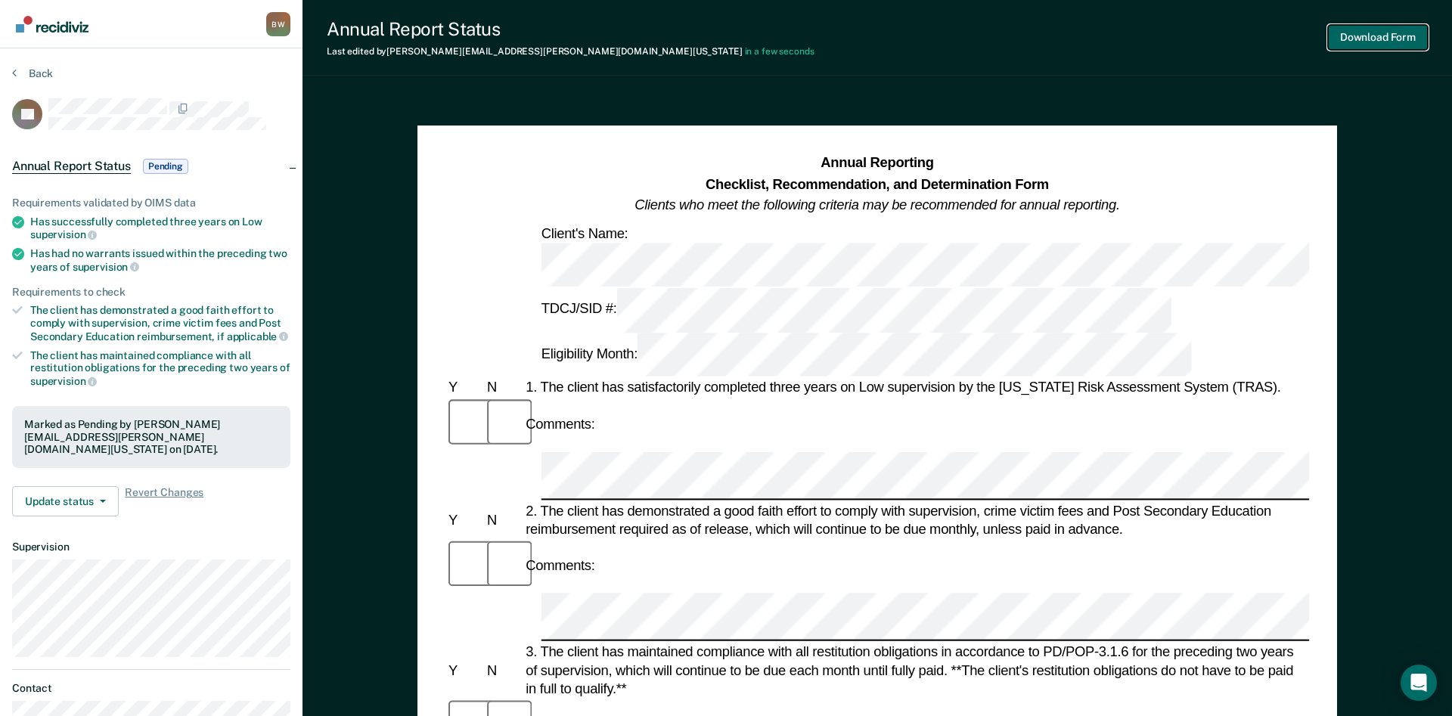
click at [1346, 43] on button "Download Form" at bounding box center [1378, 37] width 100 height 25
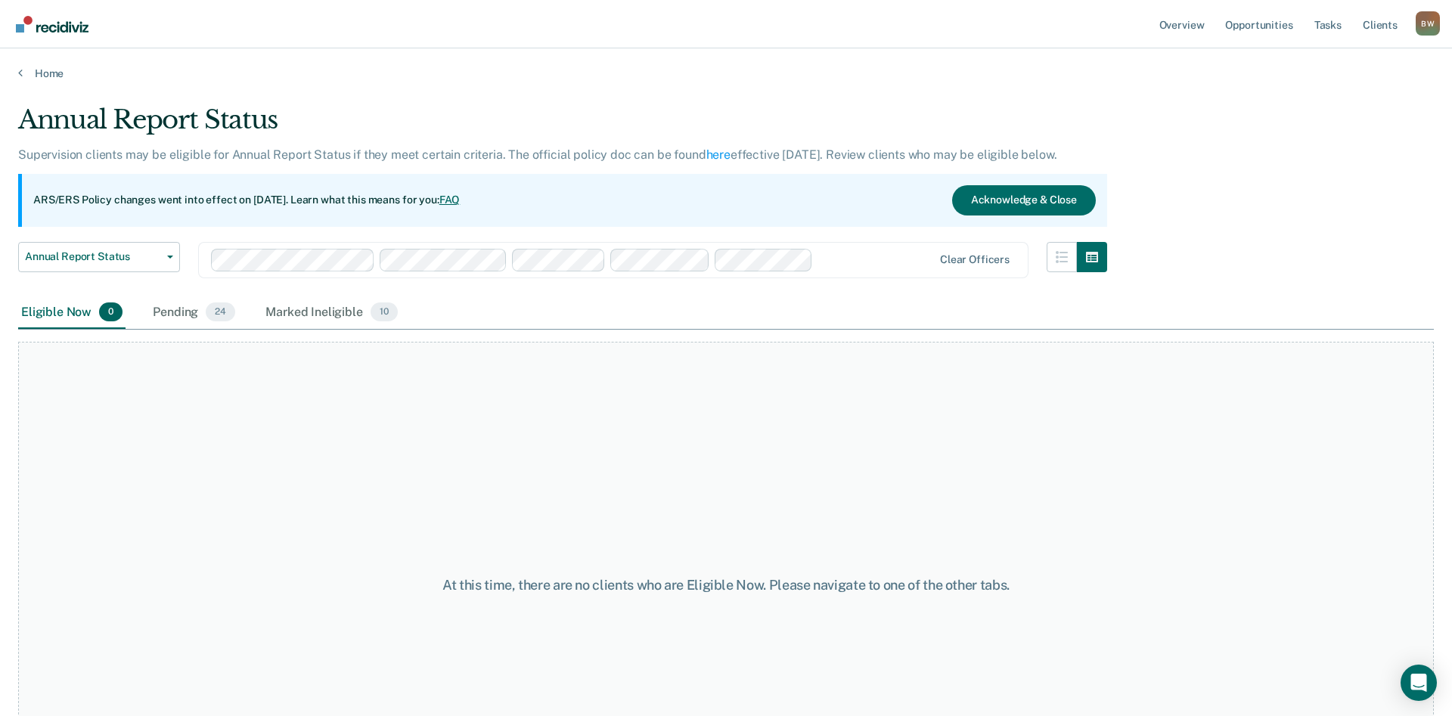
scroll to position [109, 0]
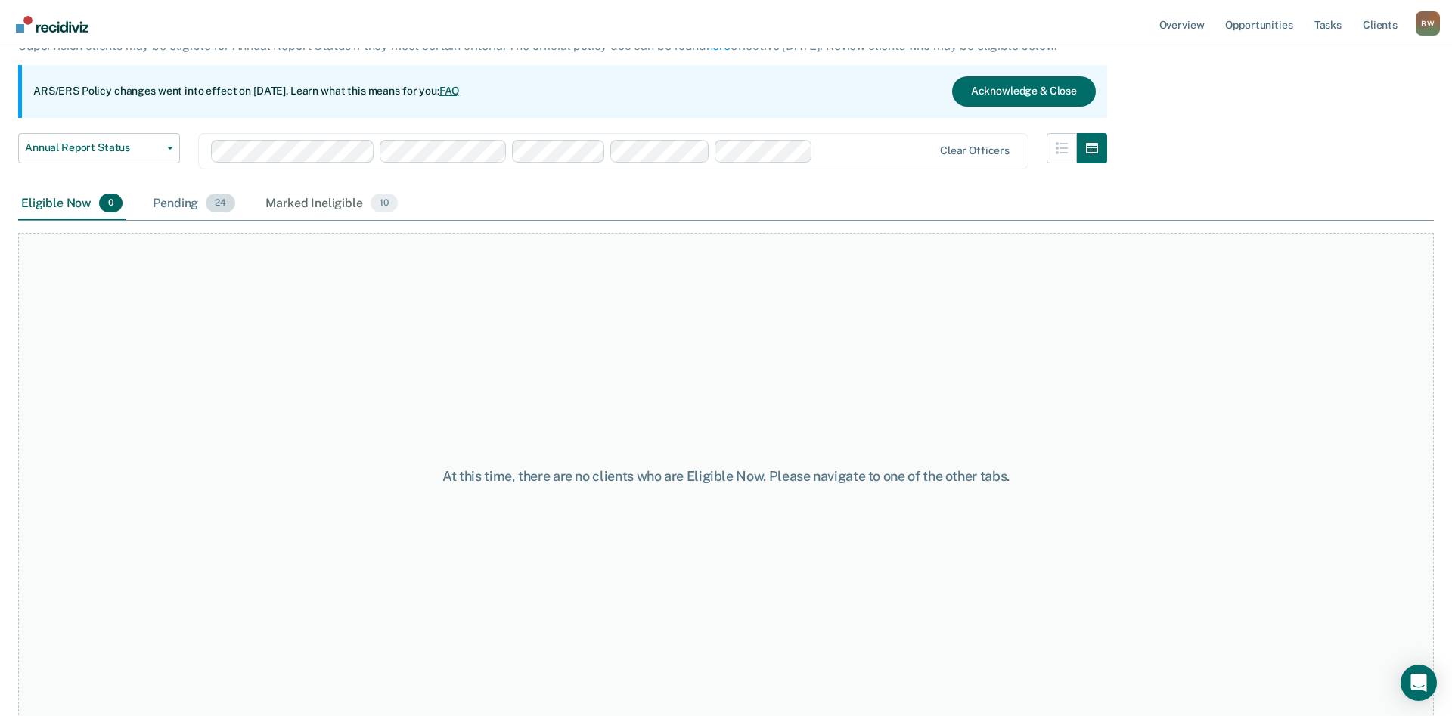
click at [172, 207] on div "Pending 24" at bounding box center [194, 204] width 88 height 33
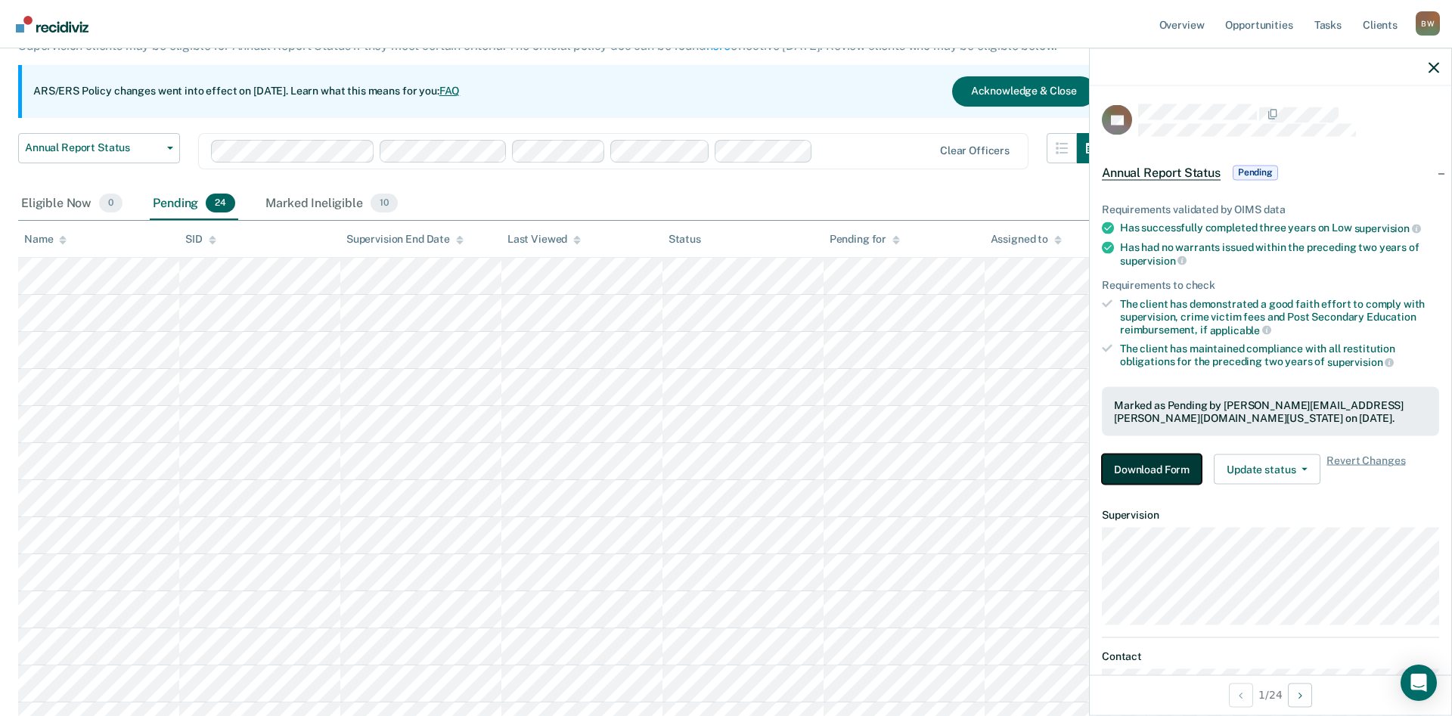
click at [1140, 480] on button "Download Form" at bounding box center [1152, 470] width 100 height 30
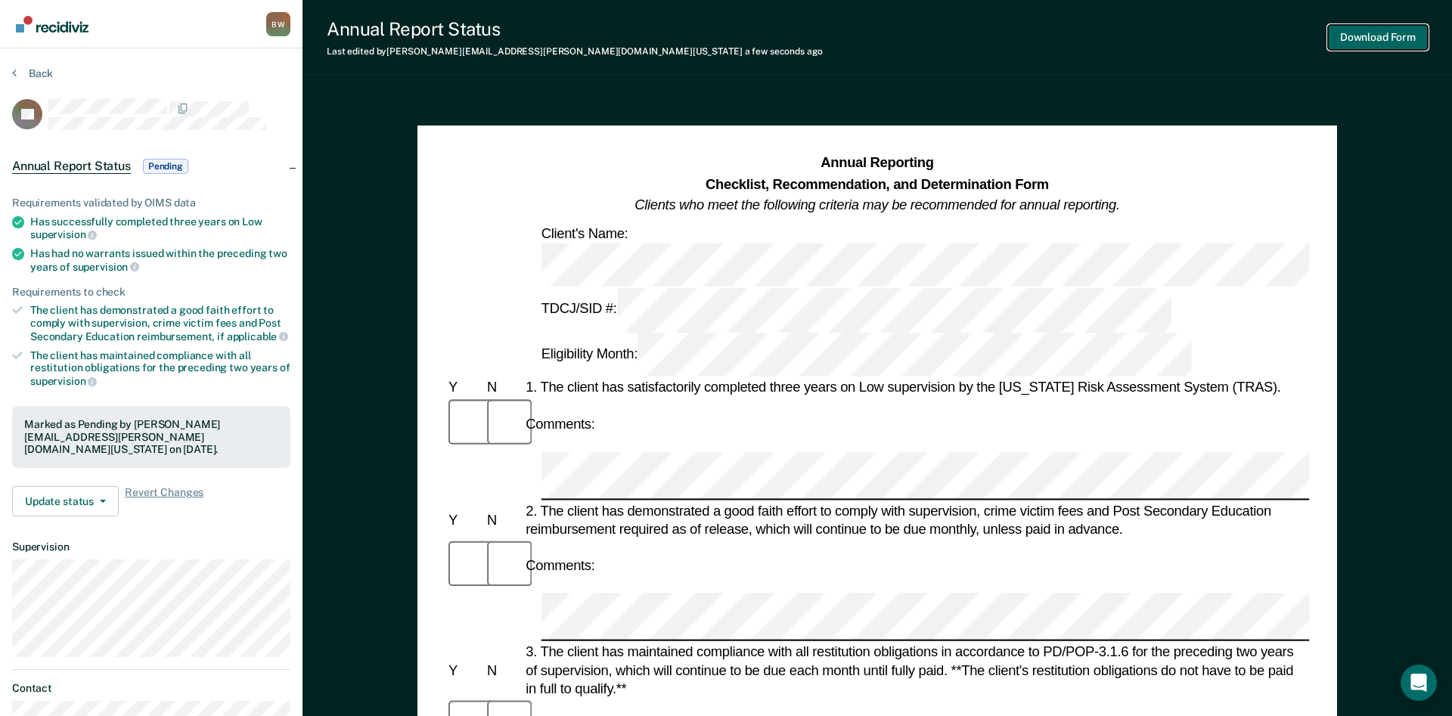
click at [1391, 39] on button "Download Form" at bounding box center [1378, 37] width 100 height 25
